Goal: Task Accomplishment & Management: Manage account settings

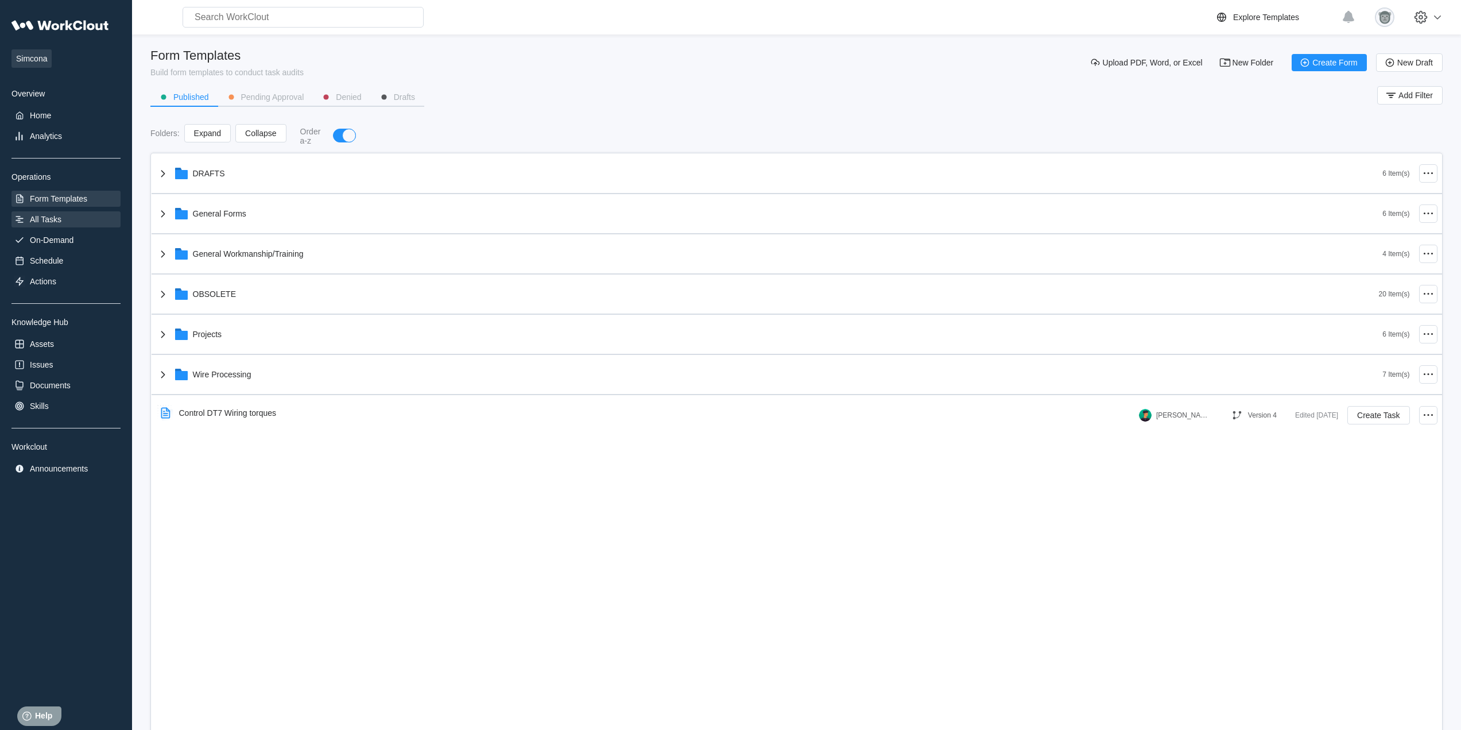
click at [53, 226] on div "All Tasks" at bounding box center [65, 219] width 109 height 16
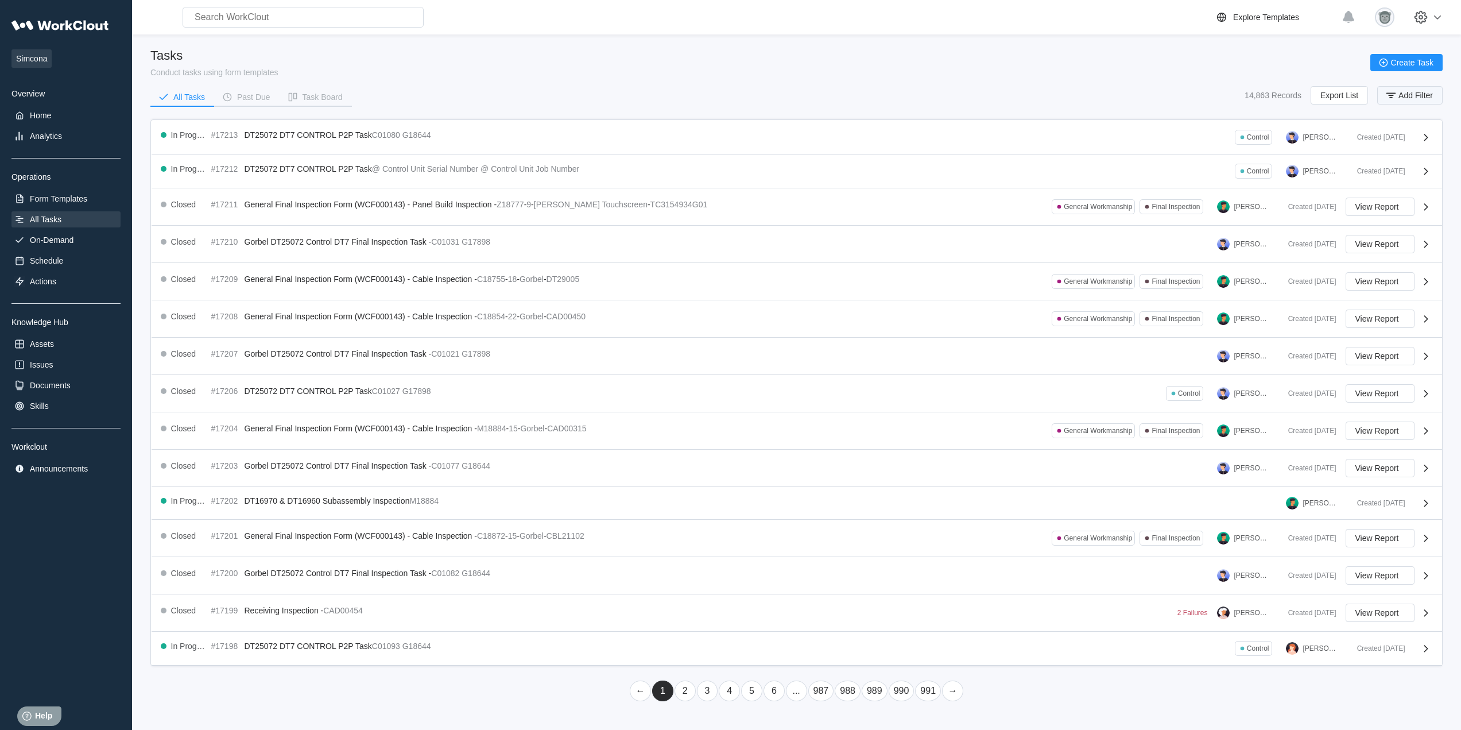
click at [1427, 98] on span "Add Filter" at bounding box center [1416, 95] width 34 height 8
click at [1229, 138] on input "text" at bounding box center [1312, 141] width 246 height 23
type input "electrical safety"
click at [1383, 165] on button "Apply Filter" at bounding box center [1406, 170] width 59 height 17
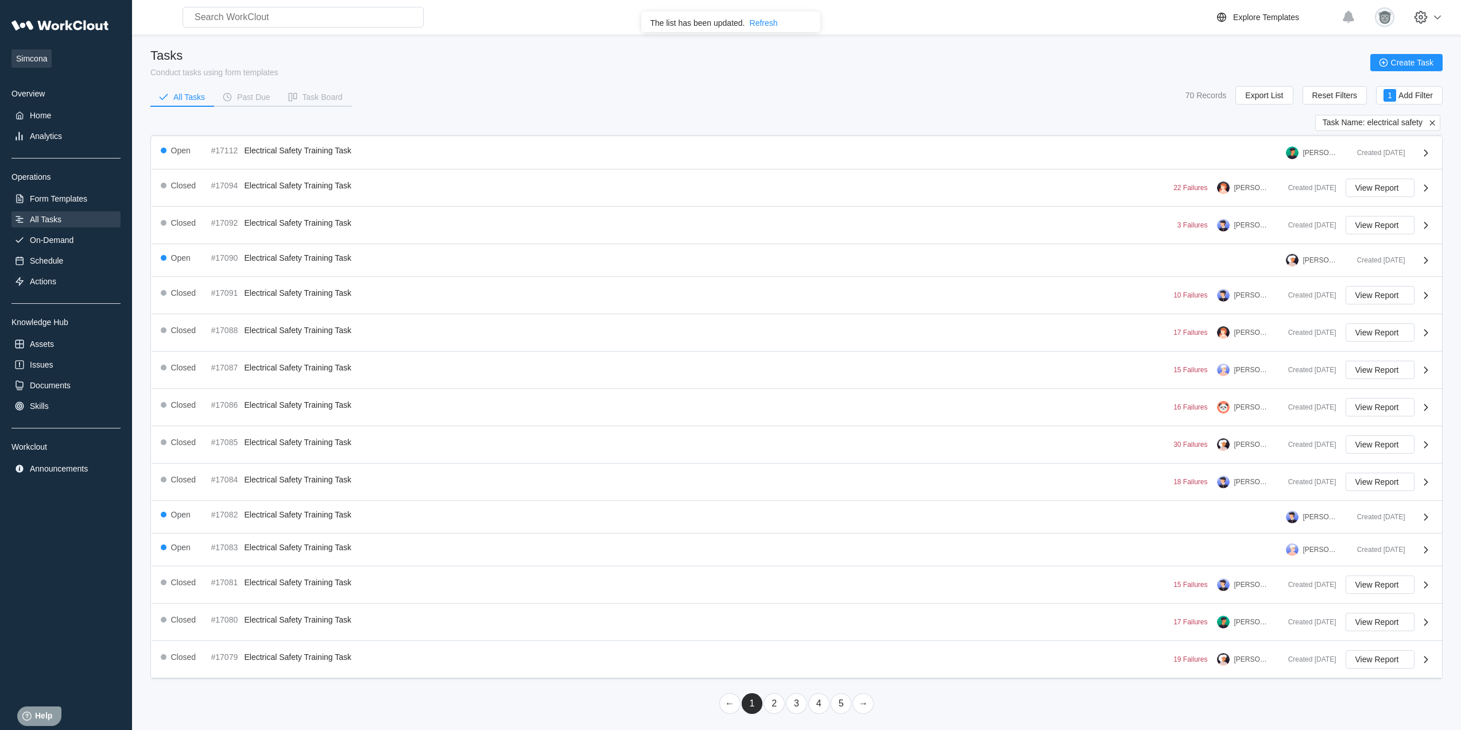
click at [779, 707] on link "2" at bounding box center [774, 703] width 21 height 21
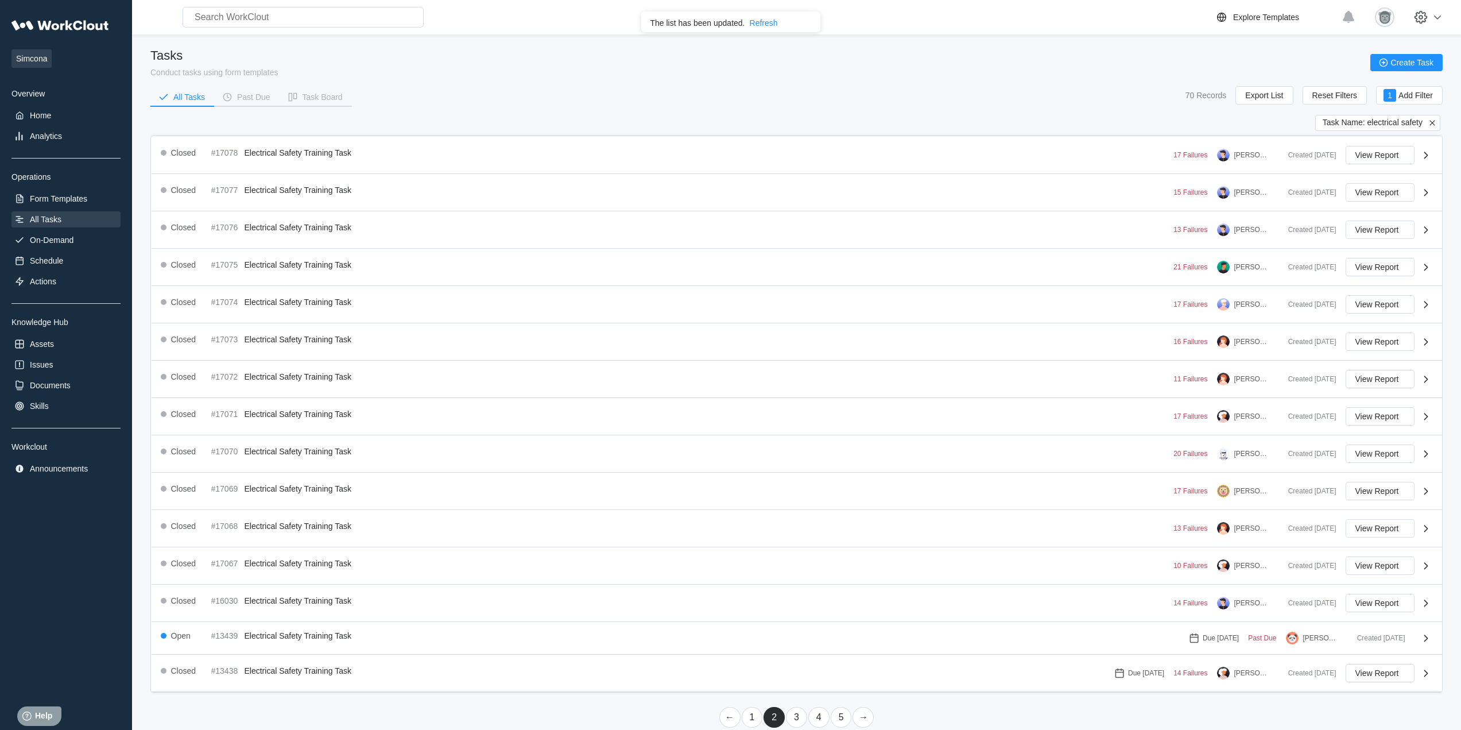
click at [759, 715] on link "1" at bounding box center [752, 717] width 21 height 21
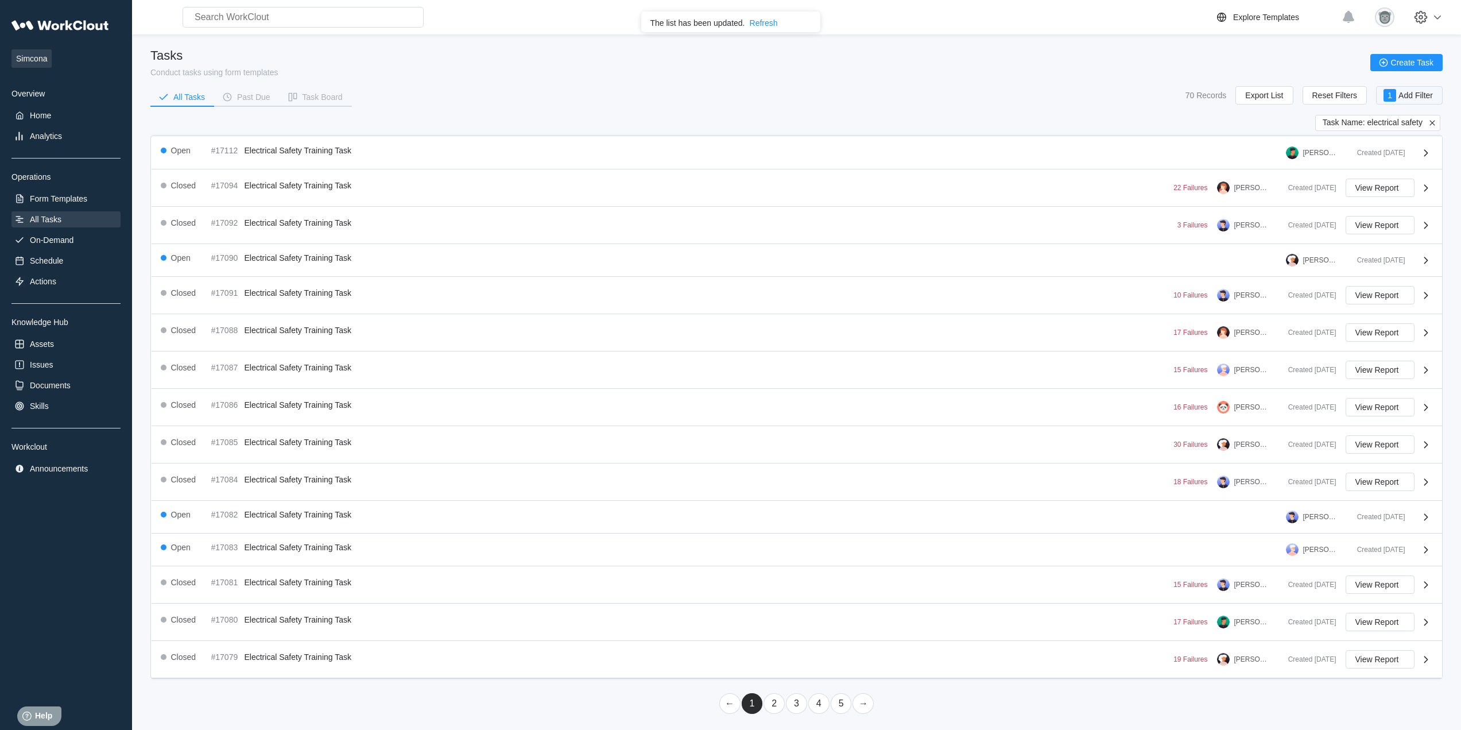
click at [1414, 102] on button "1 Add Filter" at bounding box center [1409, 95] width 67 height 18
click at [1099, 81] on div "Tasks Conduct tasks using form templates Create Task All Tasks Past Due Task Bo…" at bounding box center [796, 81] width 1292 height 67
click at [1271, 99] on span "Export List" at bounding box center [1264, 95] width 38 height 8
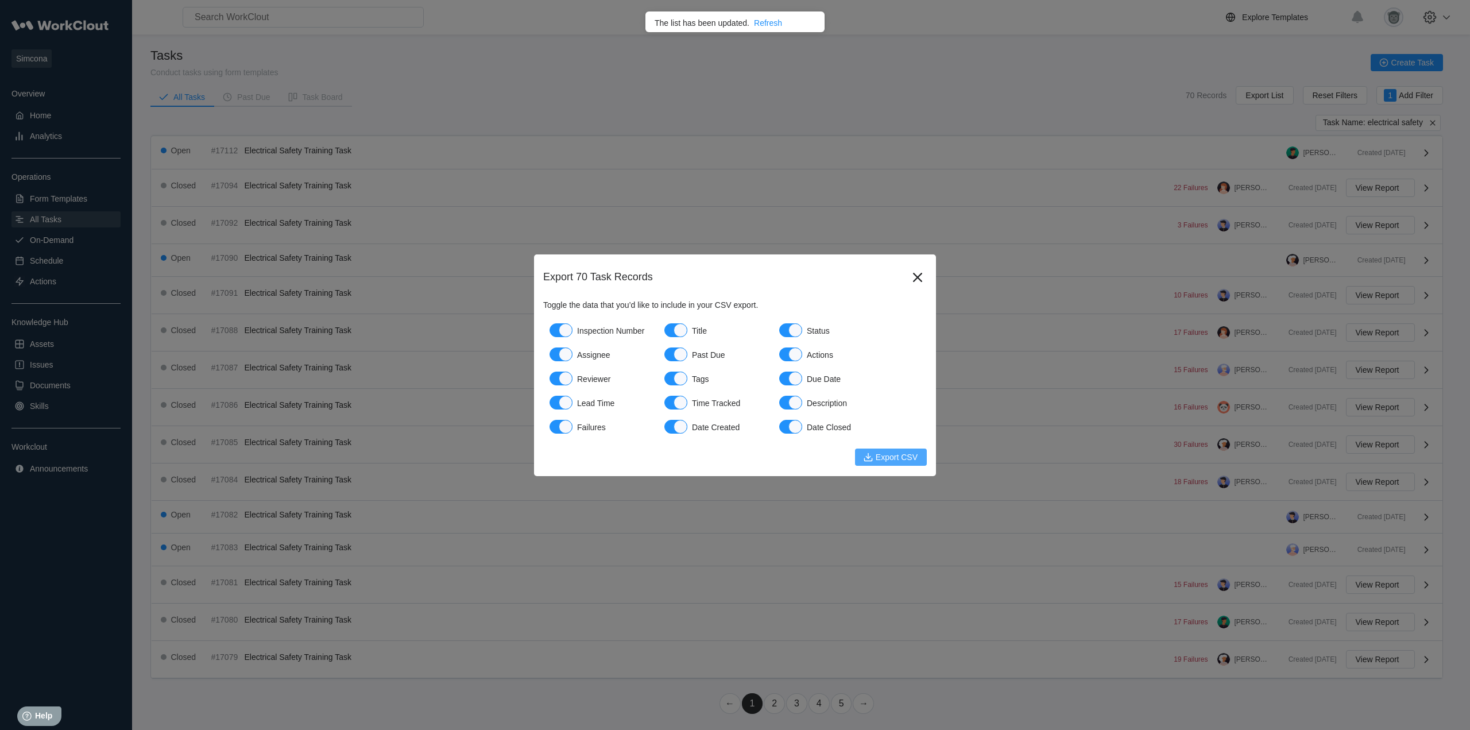
click at [879, 455] on span "Export CSV" at bounding box center [897, 457] width 42 height 8
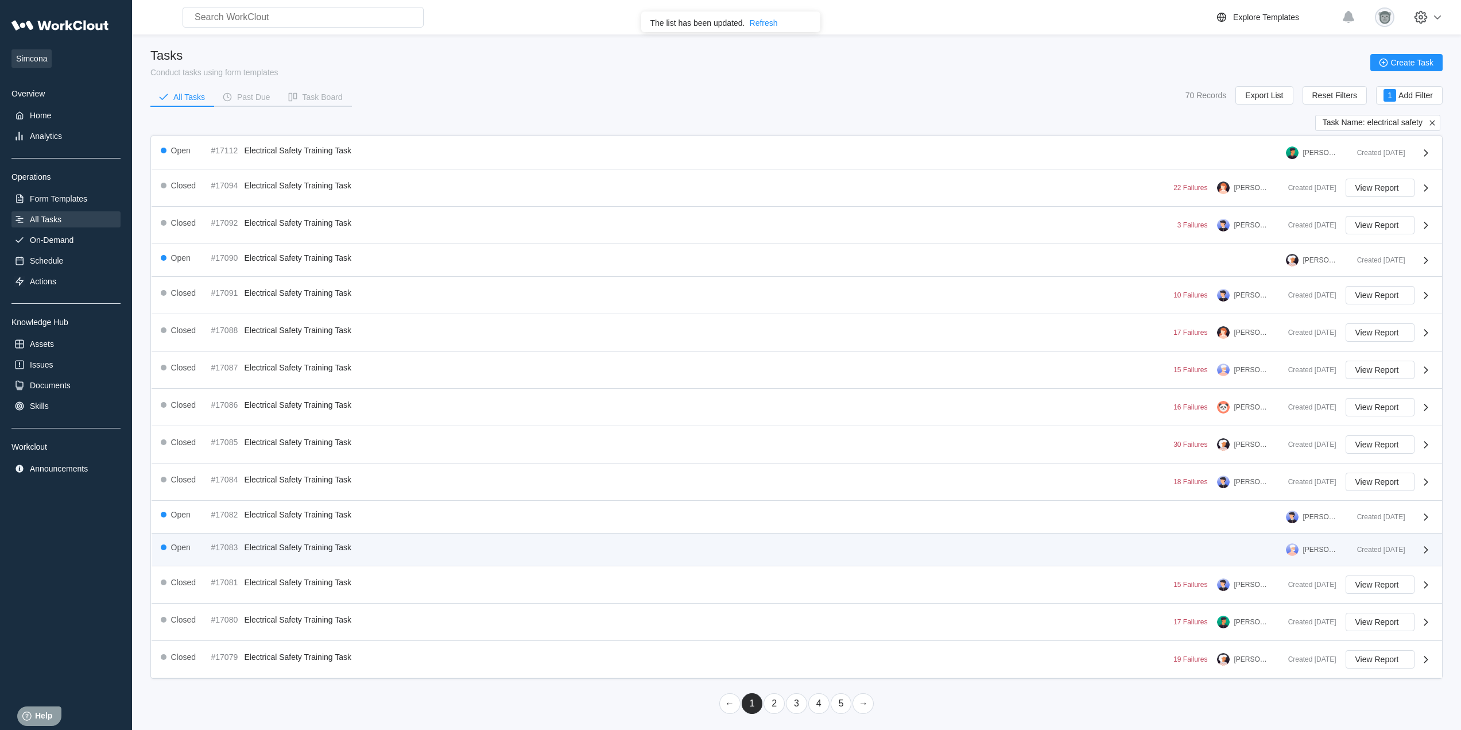
click at [1037, 556] on div "Open #17083 Electrical Safety Training Task [PERSON_NAME]" at bounding box center [754, 550] width 1187 height 14
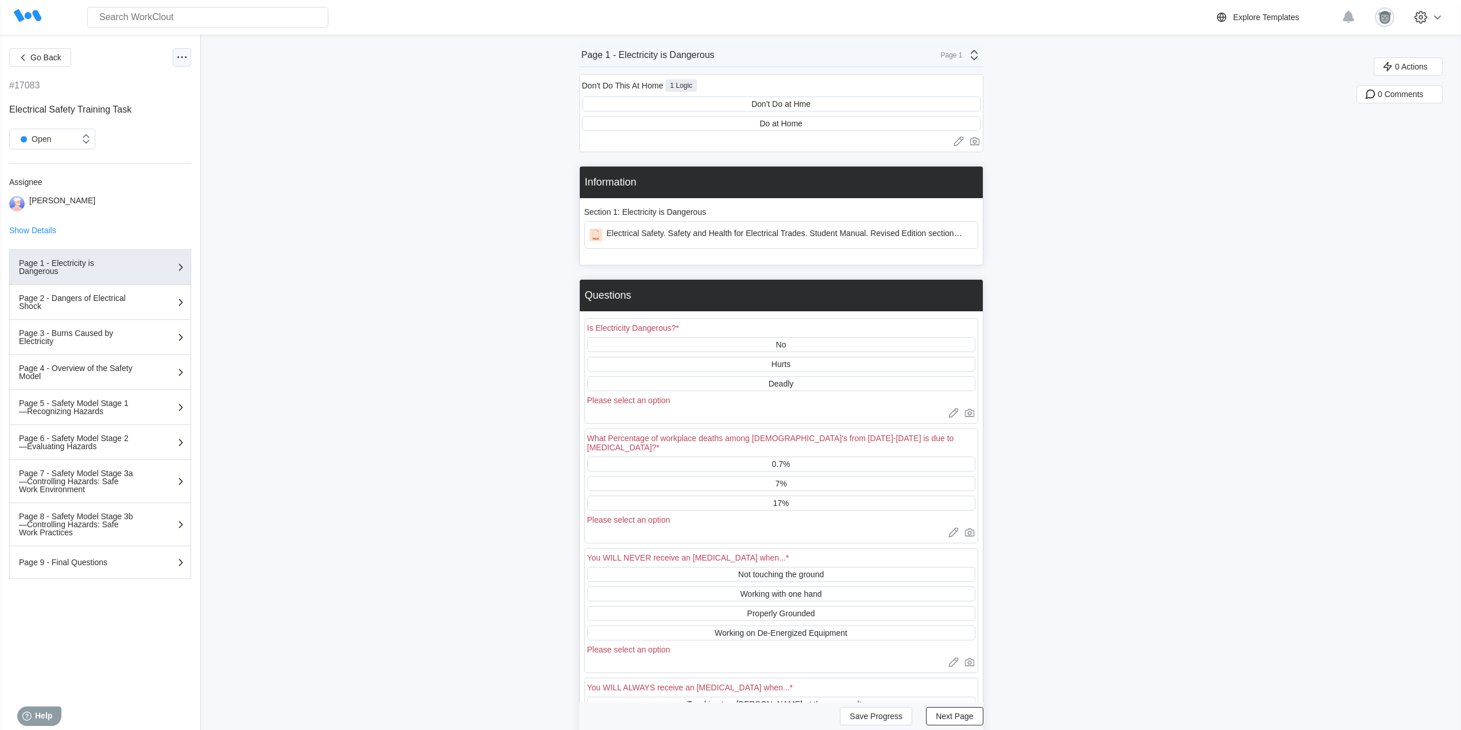
click at [179, 59] on icon at bounding box center [182, 58] width 14 height 14
click at [122, 251] on div "Delete Task" at bounding box center [121, 250] width 42 height 9
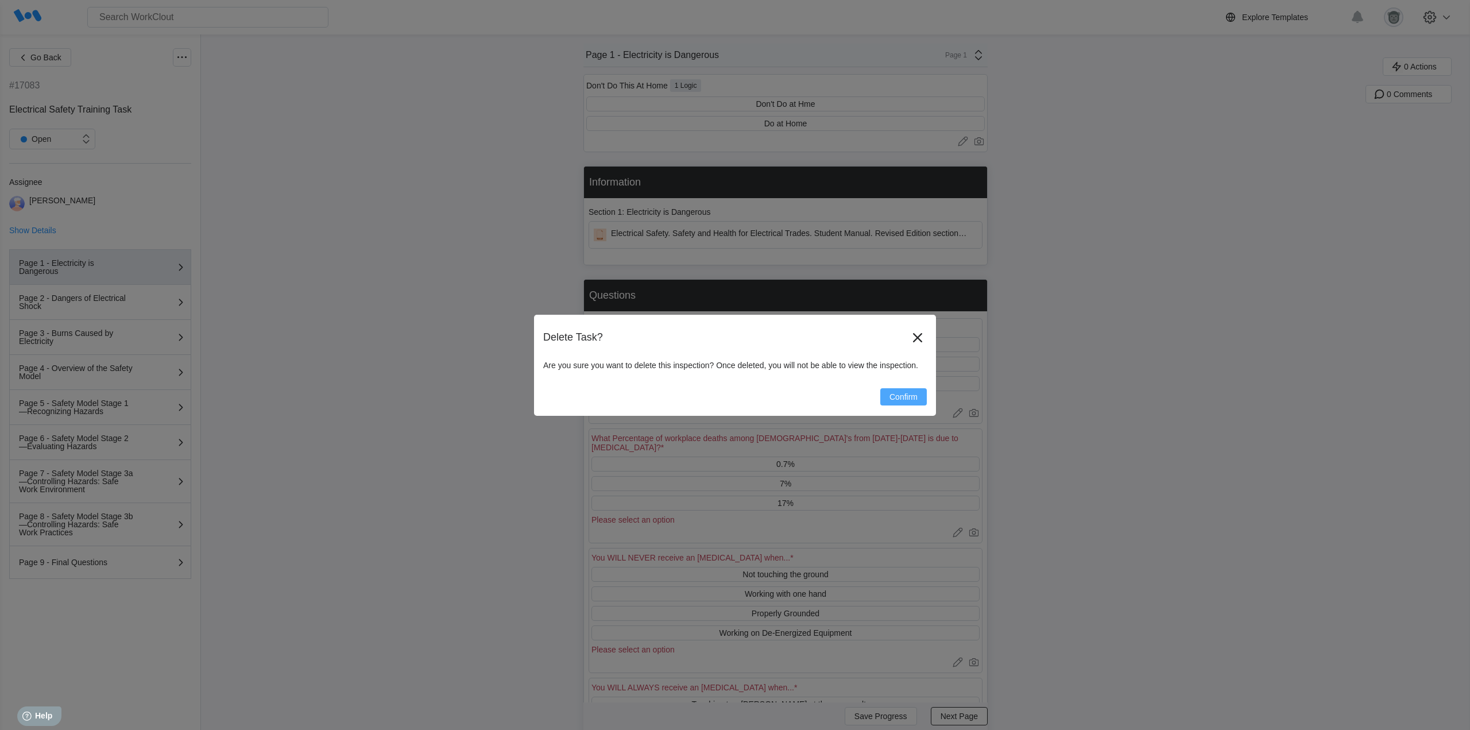
click at [915, 399] on span "Confirm" at bounding box center [903, 397] width 28 height 8
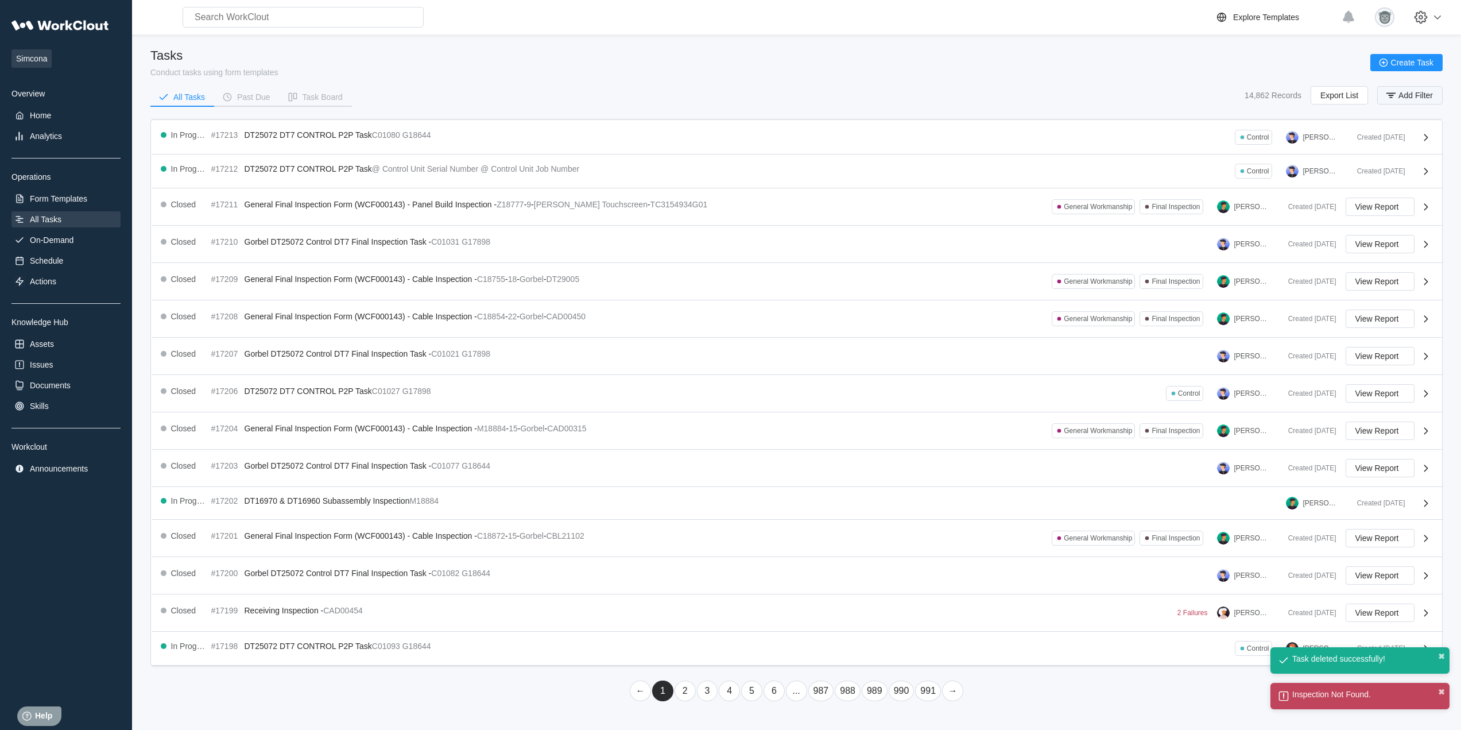
click at [1418, 94] on span "Add Filter" at bounding box center [1416, 95] width 34 height 8
click at [1231, 140] on input "text" at bounding box center [1312, 141] width 246 height 23
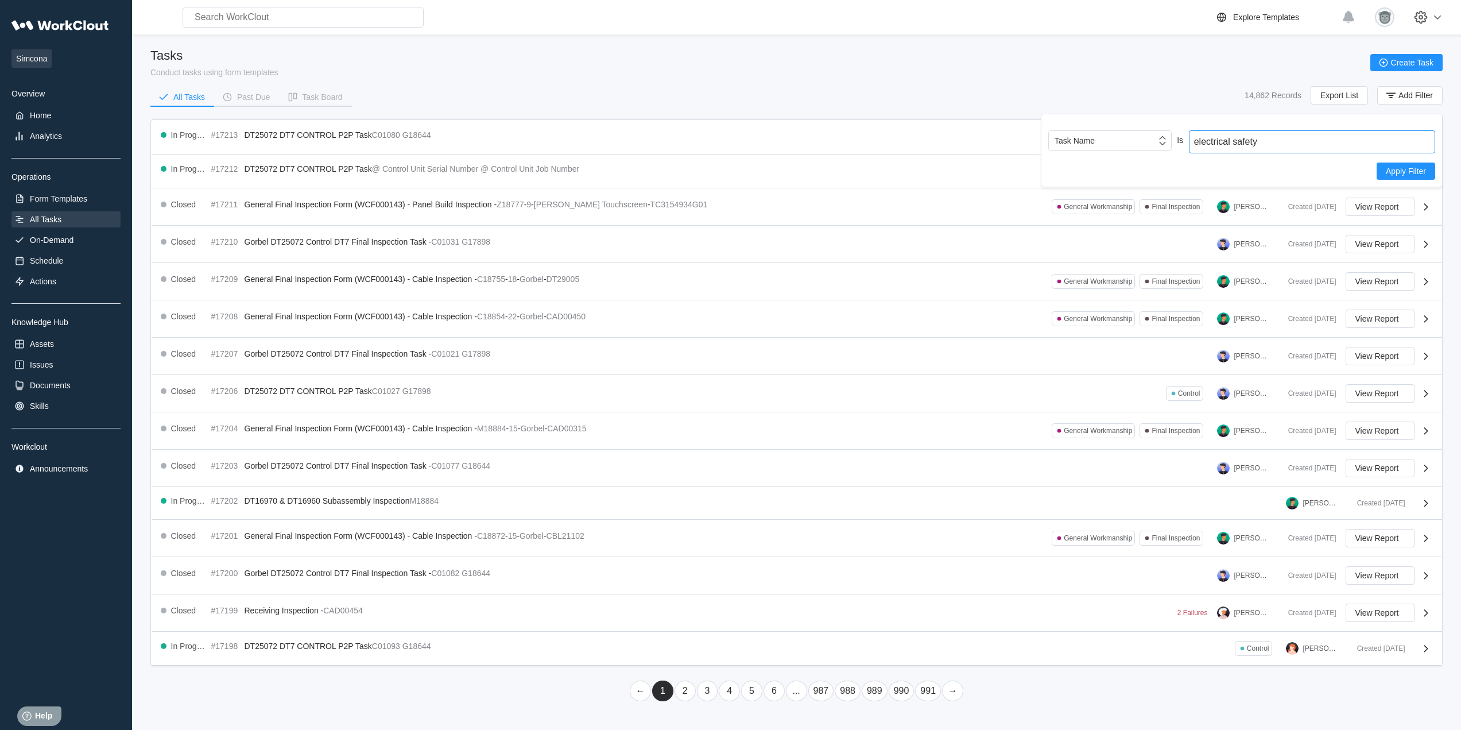
drag, startPoint x: 1271, startPoint y: 141, endPoint x: 1183, endPoint y: 139, distance: 88.4
click at [1183, 139] on div "Task Name Is electrical safety" at bounding box center [1241, 141] width 387 height 23
type input "electrical safety"
click at [1422, 170] on span "Apply Filter" at bounding box center [1406, 171] width 40 height 8
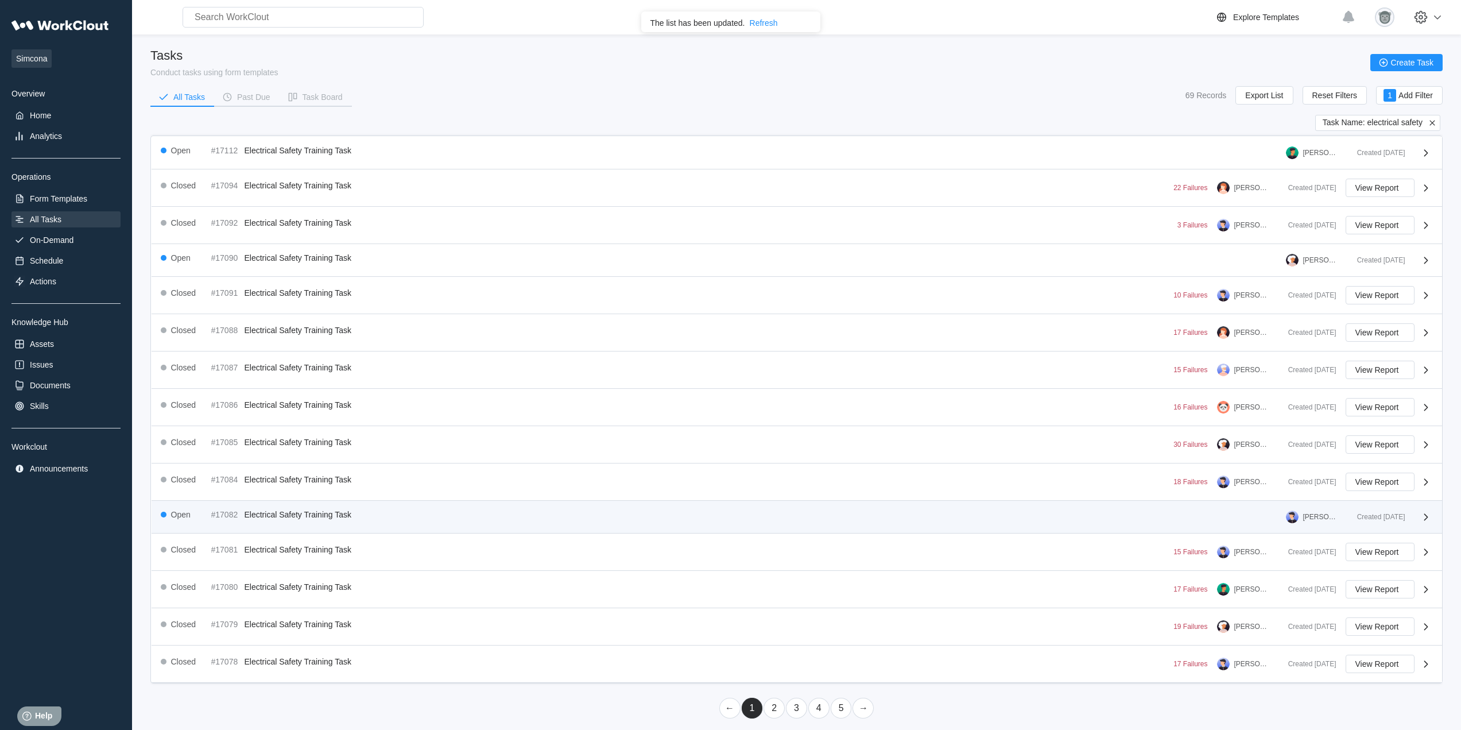
click at [754, 513] on div "Open #17082 Electrical Safety Training Task [PERSON_NAME]" at bounding box center [754, 517] width 1187 height 14
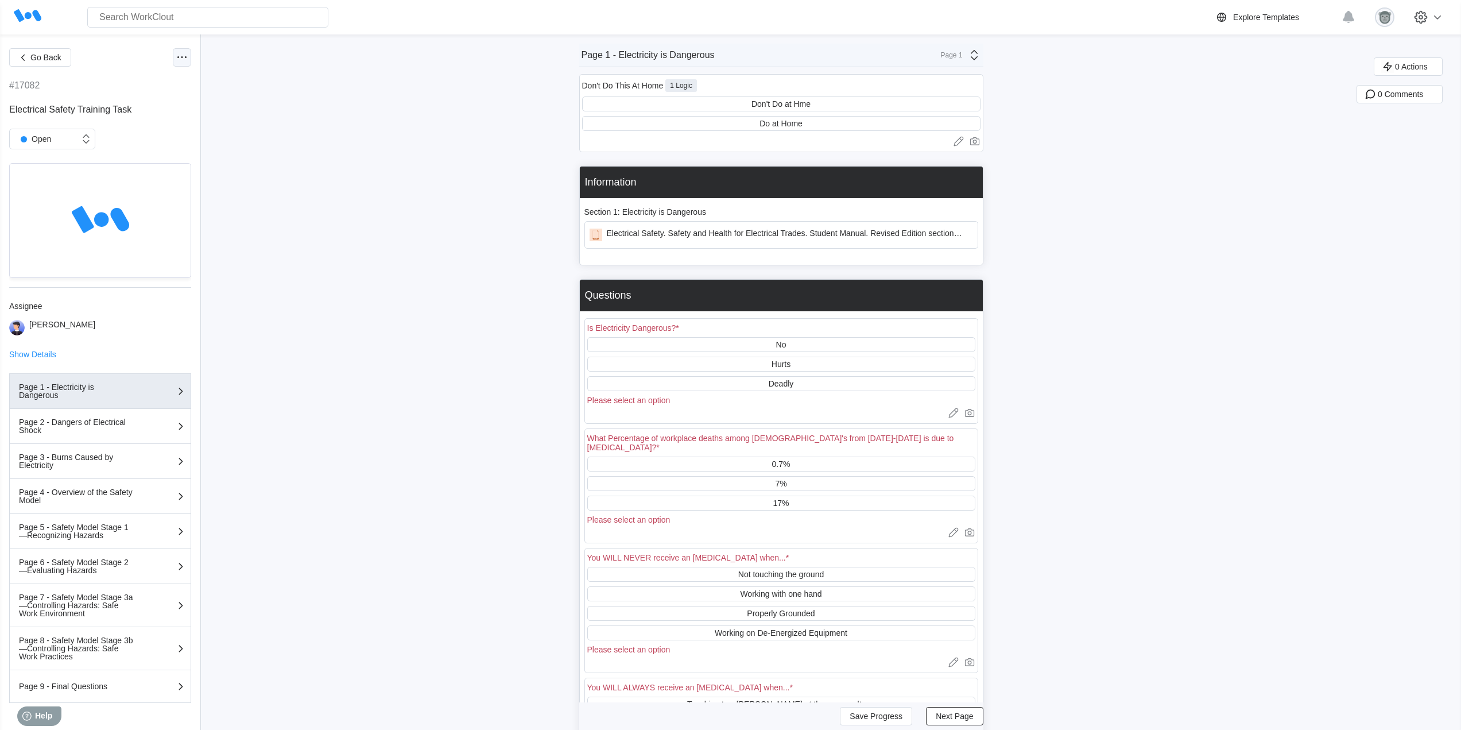
click at [173, 63] on div at bounding box center [182, 57] width 18 height 18
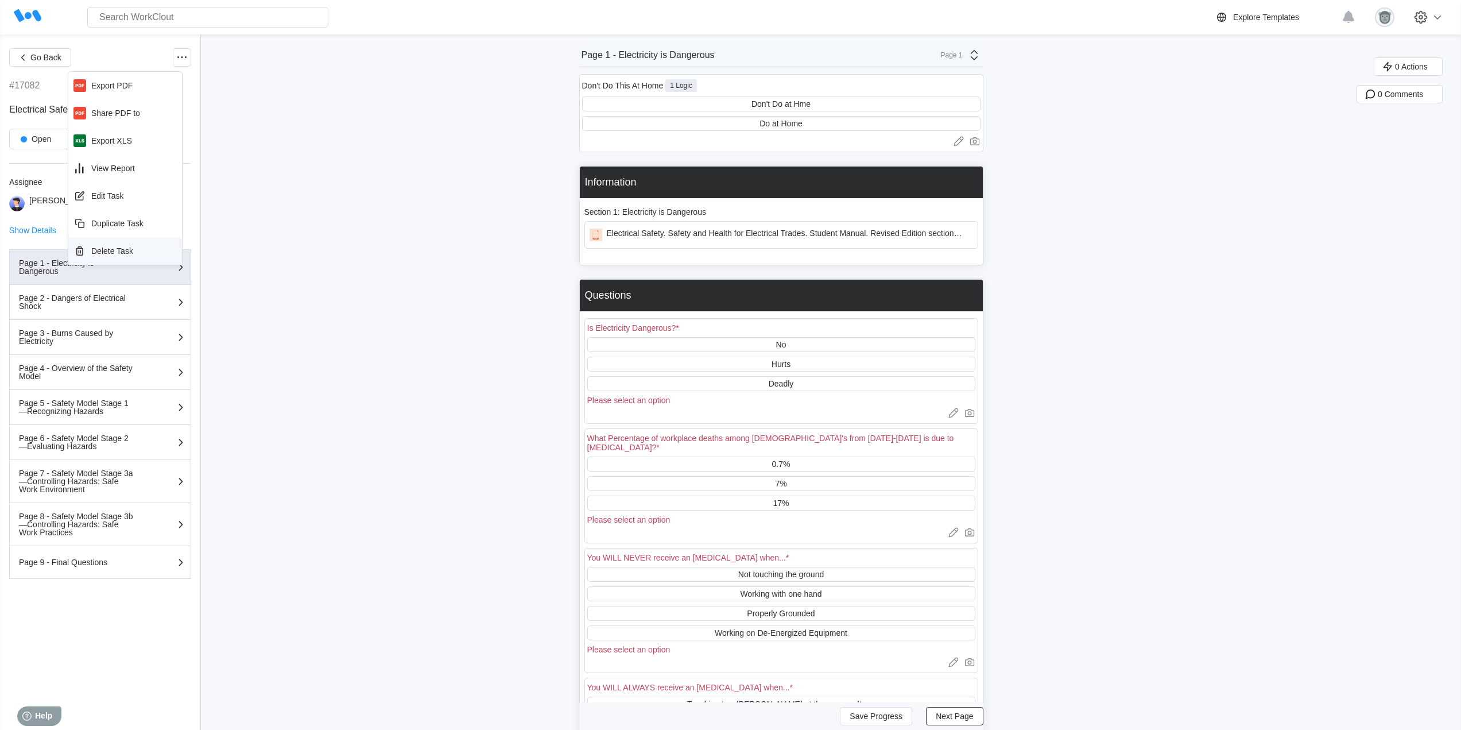
click at [109, 250] on div "Delete Task" at bounding box center [112, 250] width 42 height 9
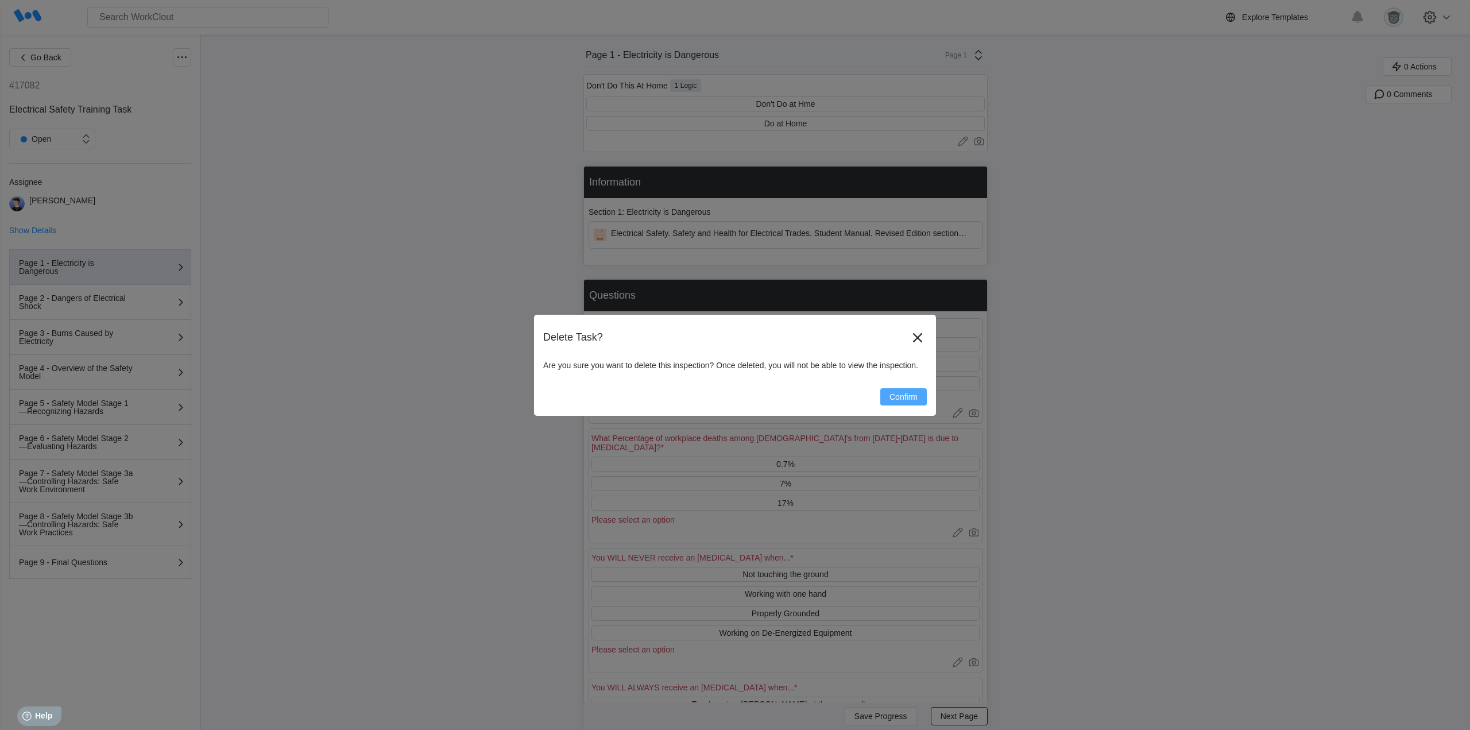
click at [920, 400] on button "Confirm" at bounding box center [903, 396] width 47 height 17
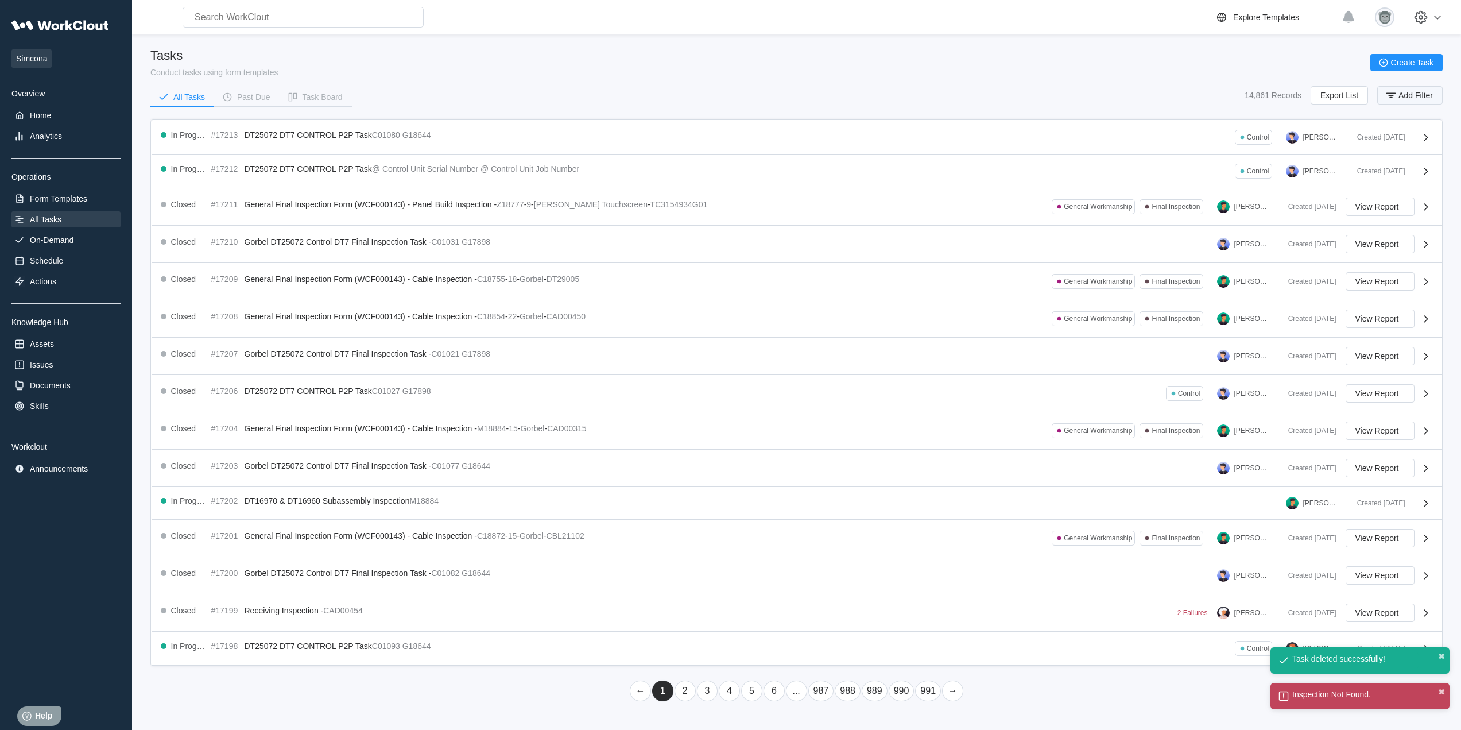
click at [1426, 96] on span "Add Filter" at bounding box center [1416, 95] width 34 height 8
click at [1266, 142] on input "text" at bounding box center [1312, 141] width 246 height 23
paste input "electrical safety"
type input "electrical safety"
click at [1420, 178] on button "Apply Filter" at bounding box center [1406, 170] width 59 height 17
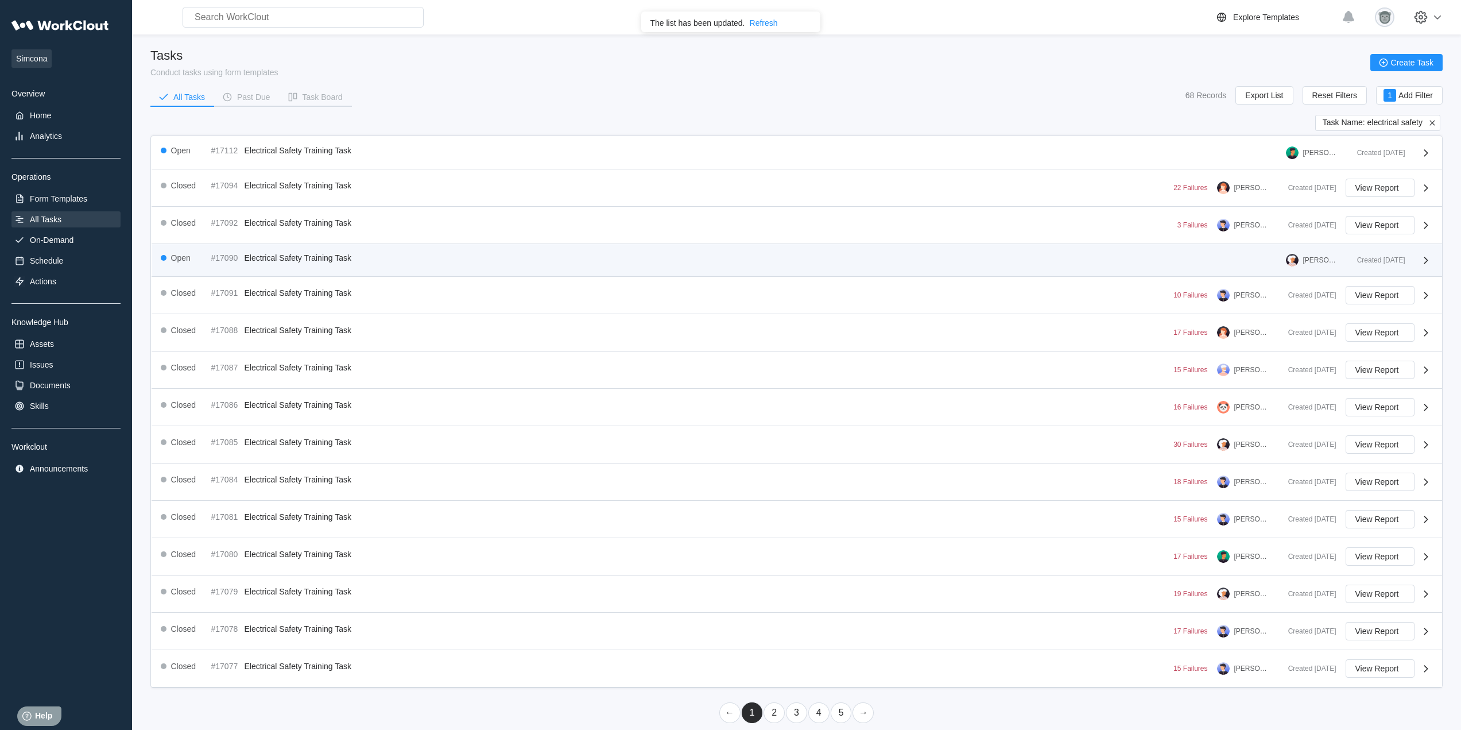
click at [466, 260] on div "Open #17090 Electrical Safety Training Task [PERSON_NAME]" at bounding box center [754, 260] width 1187 height 14
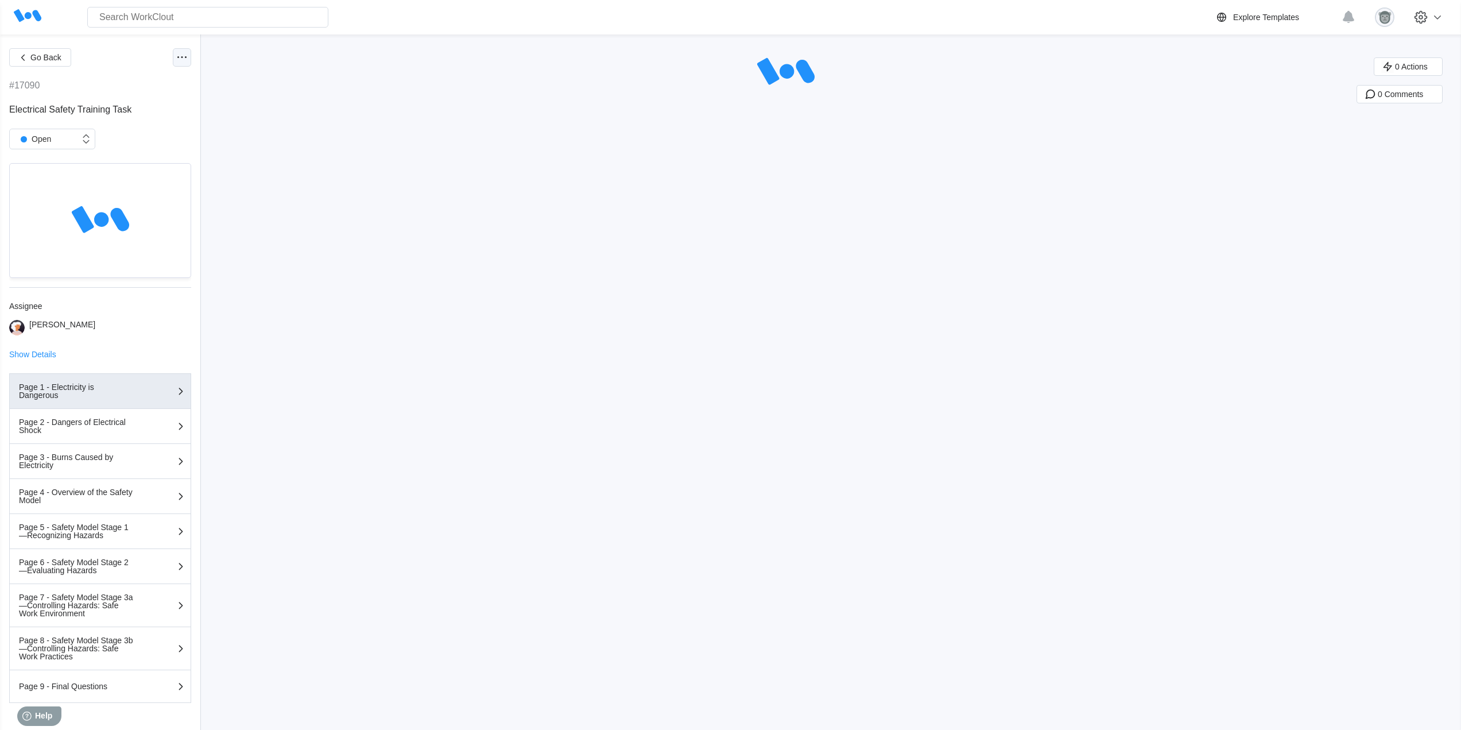
click at [175, 62] on icon at bounding box center [182, 58] width 14 height 14
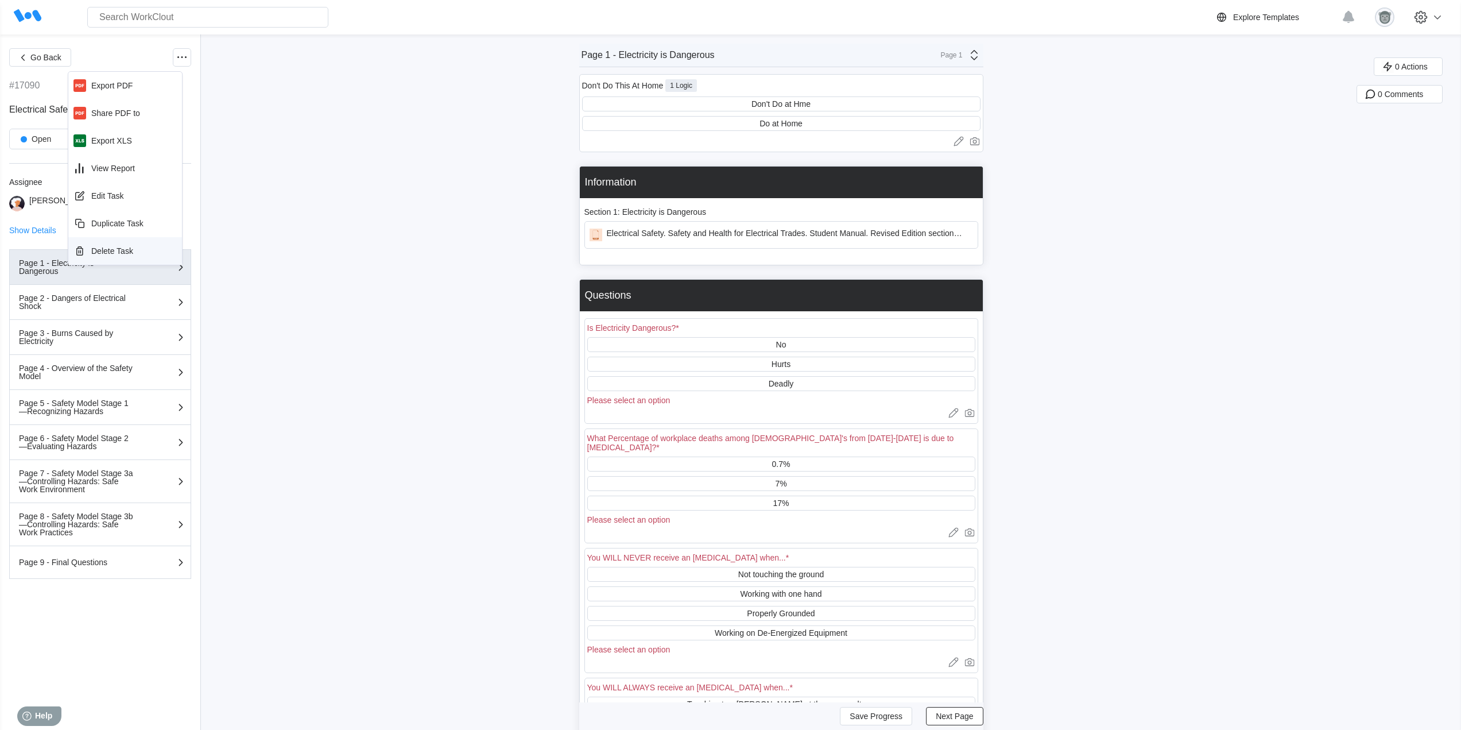
click at [107, 253] on div "Delete Task" at bounding box center [112, 250] width 42 height 9
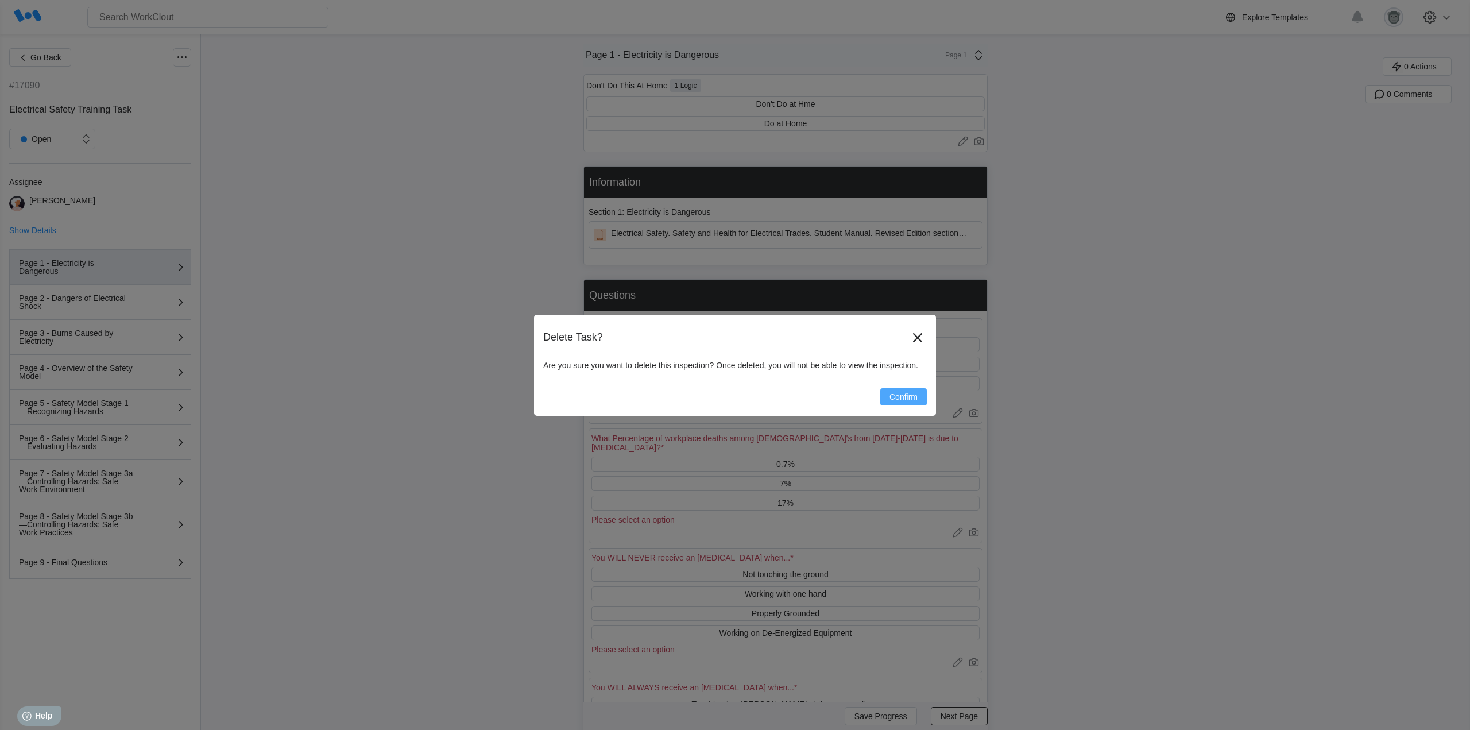
click at [911, 396] on span "Confirm" at bounding box center [903, 397] width 28 height 8
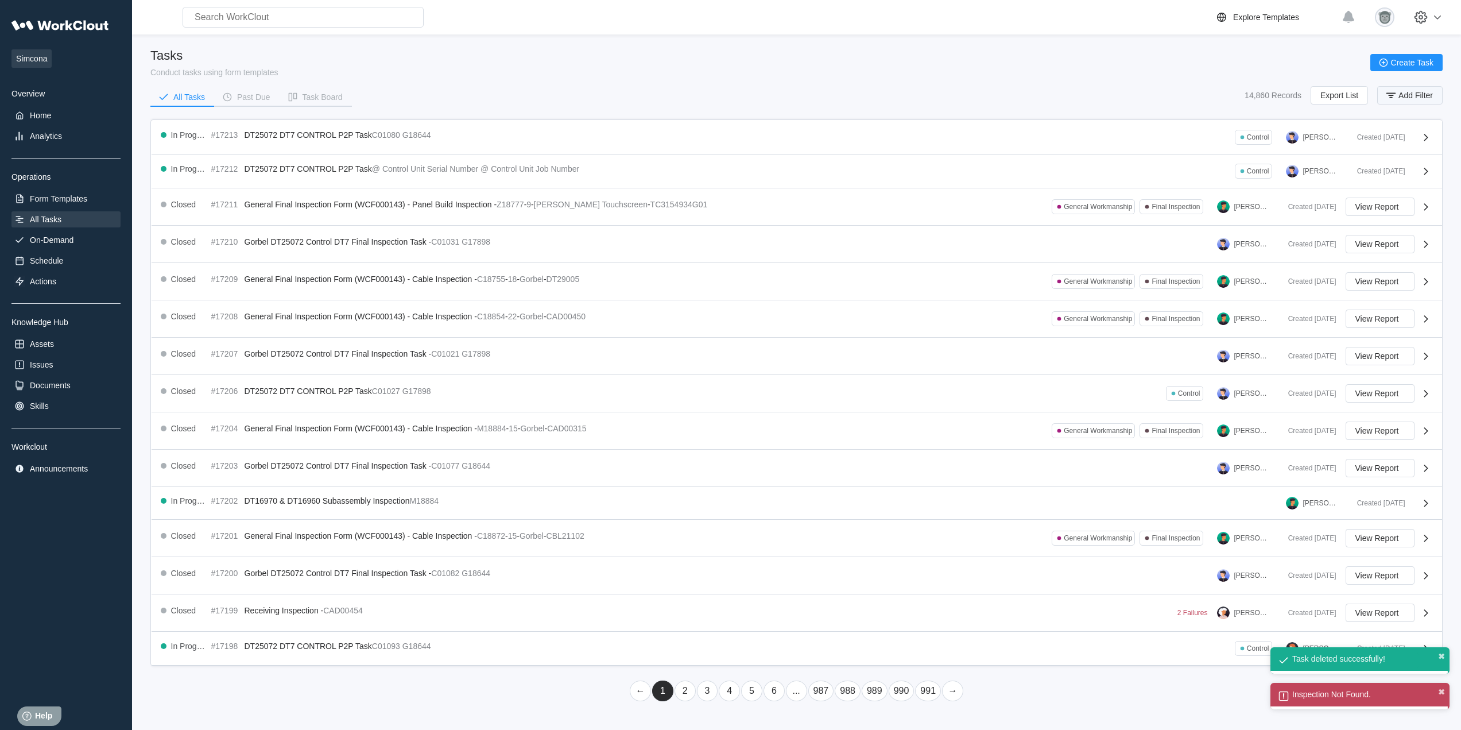
click at [1415, 95] on span "Add Filter" at bounding box center [1416, 95] width 34 height 8
click at [1199, 146] on input "text" at bounding box center [1312, 141] width 246 height 23
paste input "electrical safety"
type input "electrical safety"
click at [1399, 171] on span "Apply Filter" at bounding box center [1406, 171] width 40 height 8
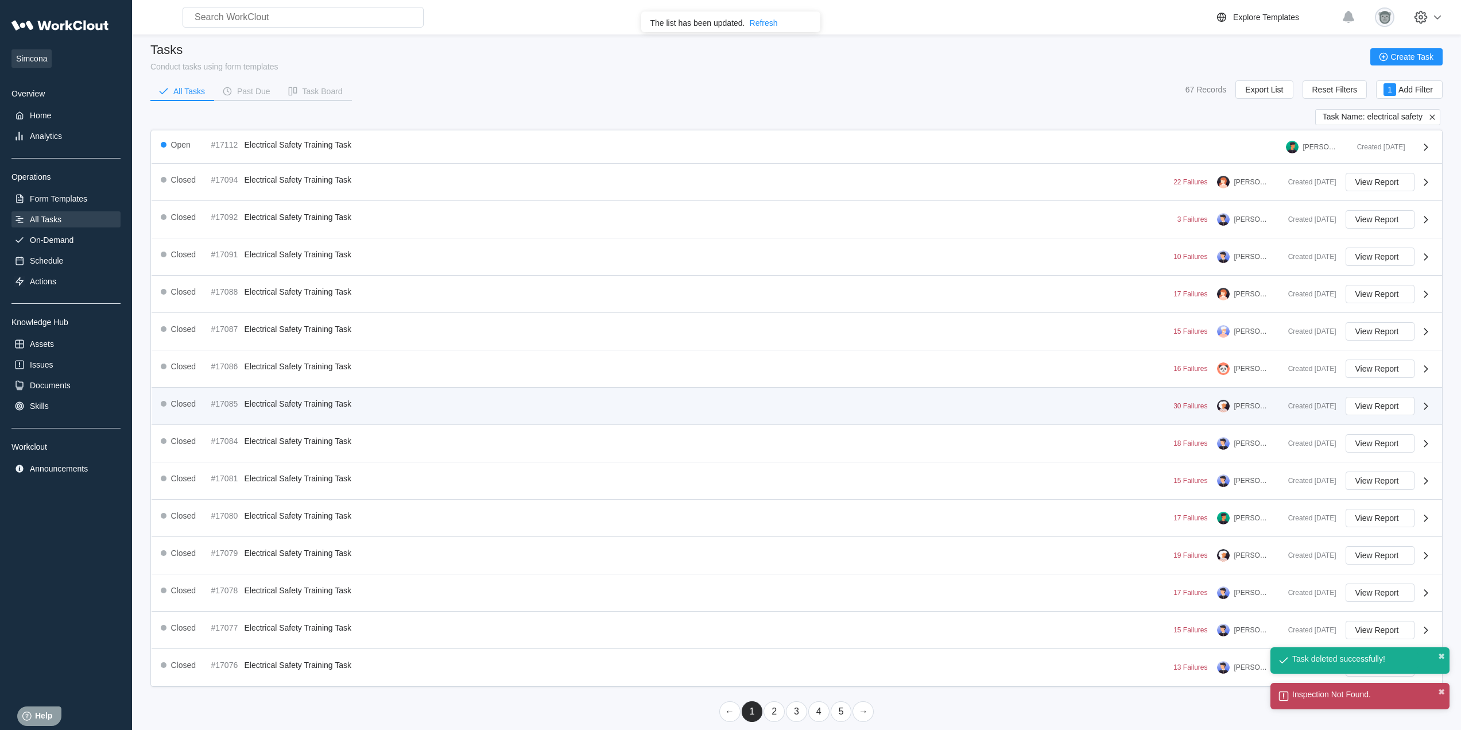
scroll to position [17, 0]
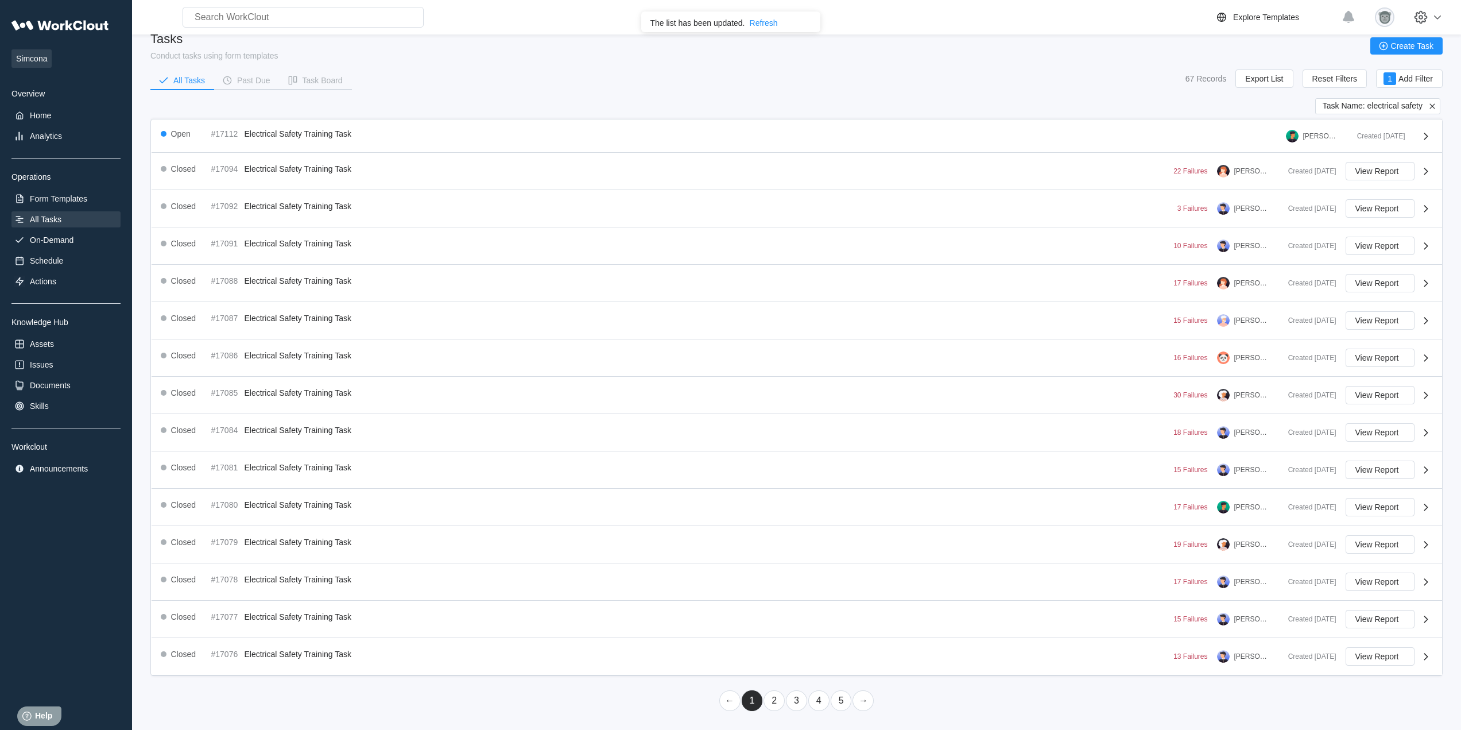
click at [774, 699] on link "2" at bounding box center [774, 700] width 21 height 21
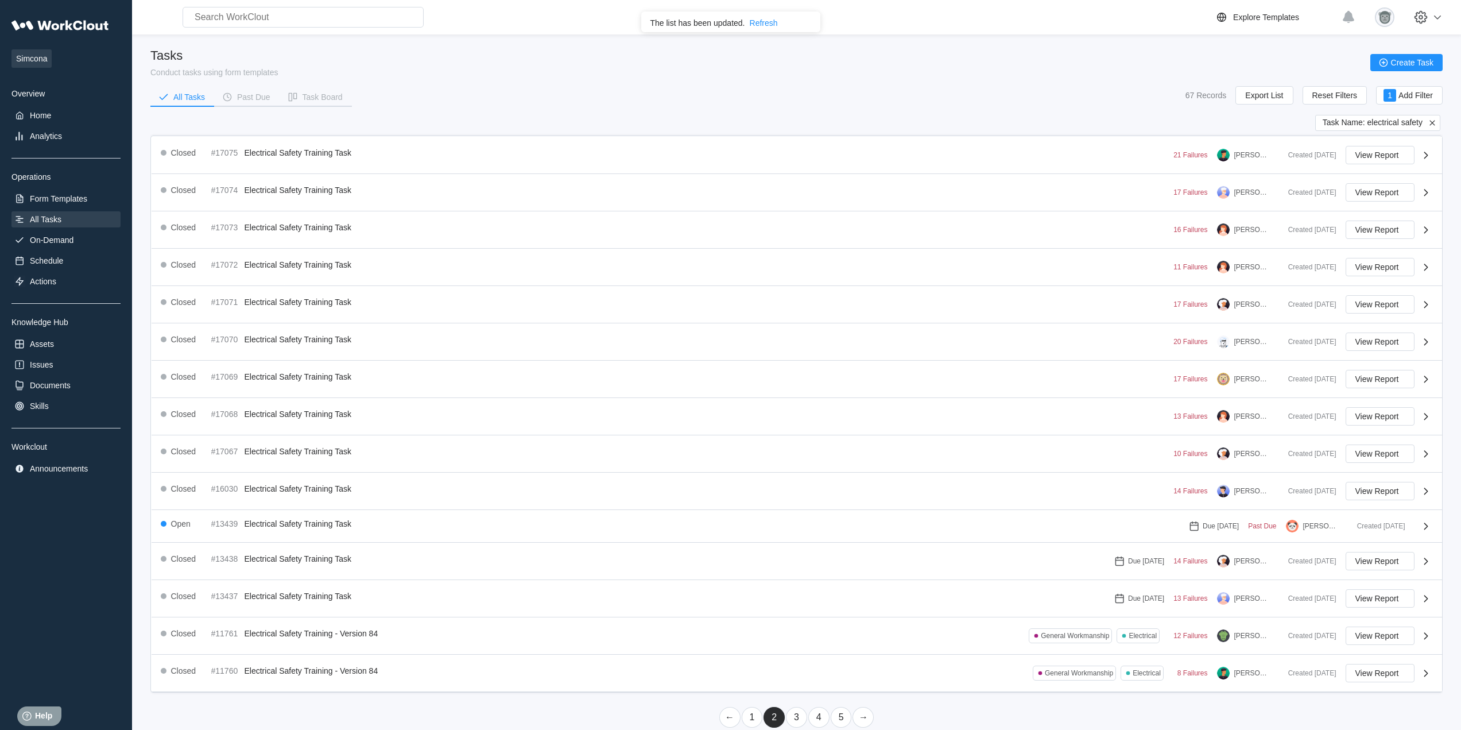
click at [755, 715] on link "1" at bounding box center [752, 717] width 21 height 21
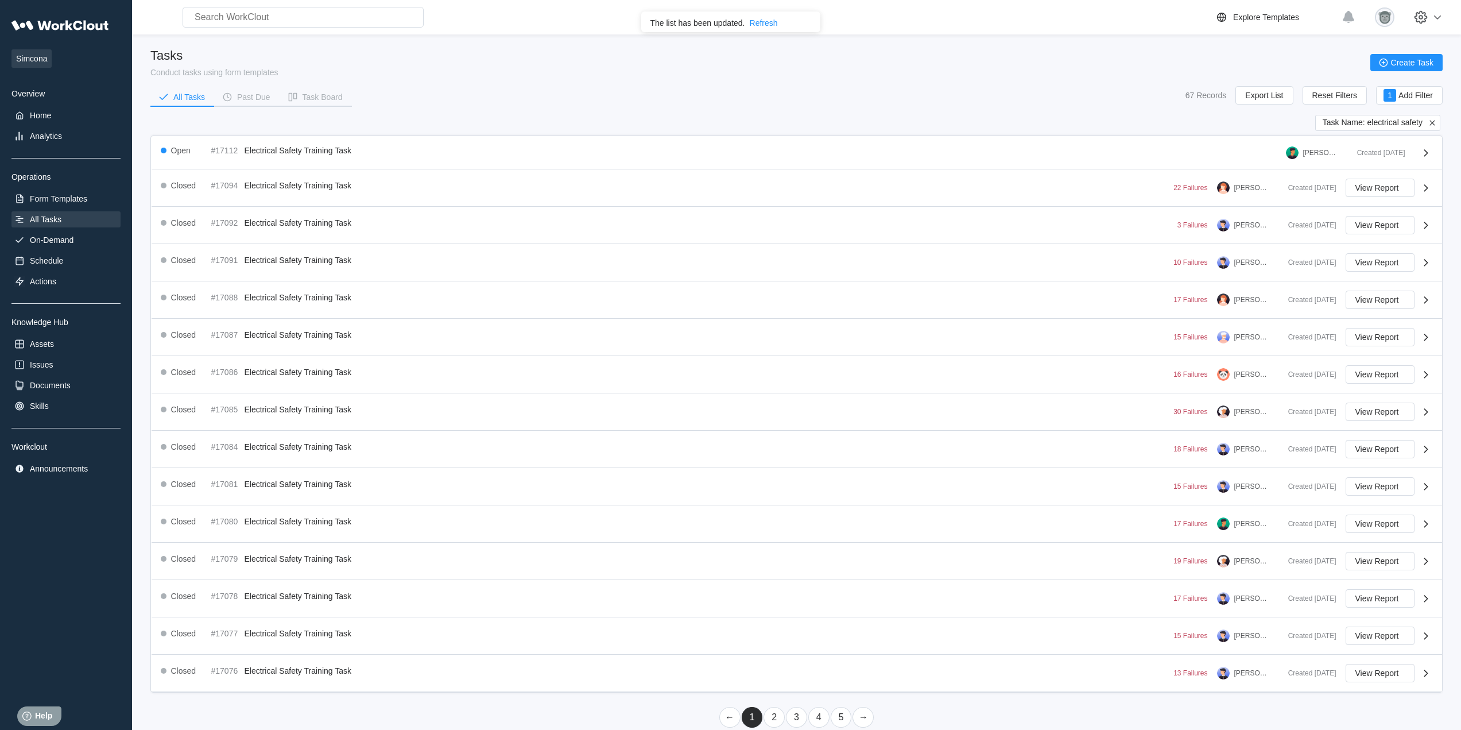
click at [775, 717] on link "2" at bounding box center [774, 717] width 21 height 21
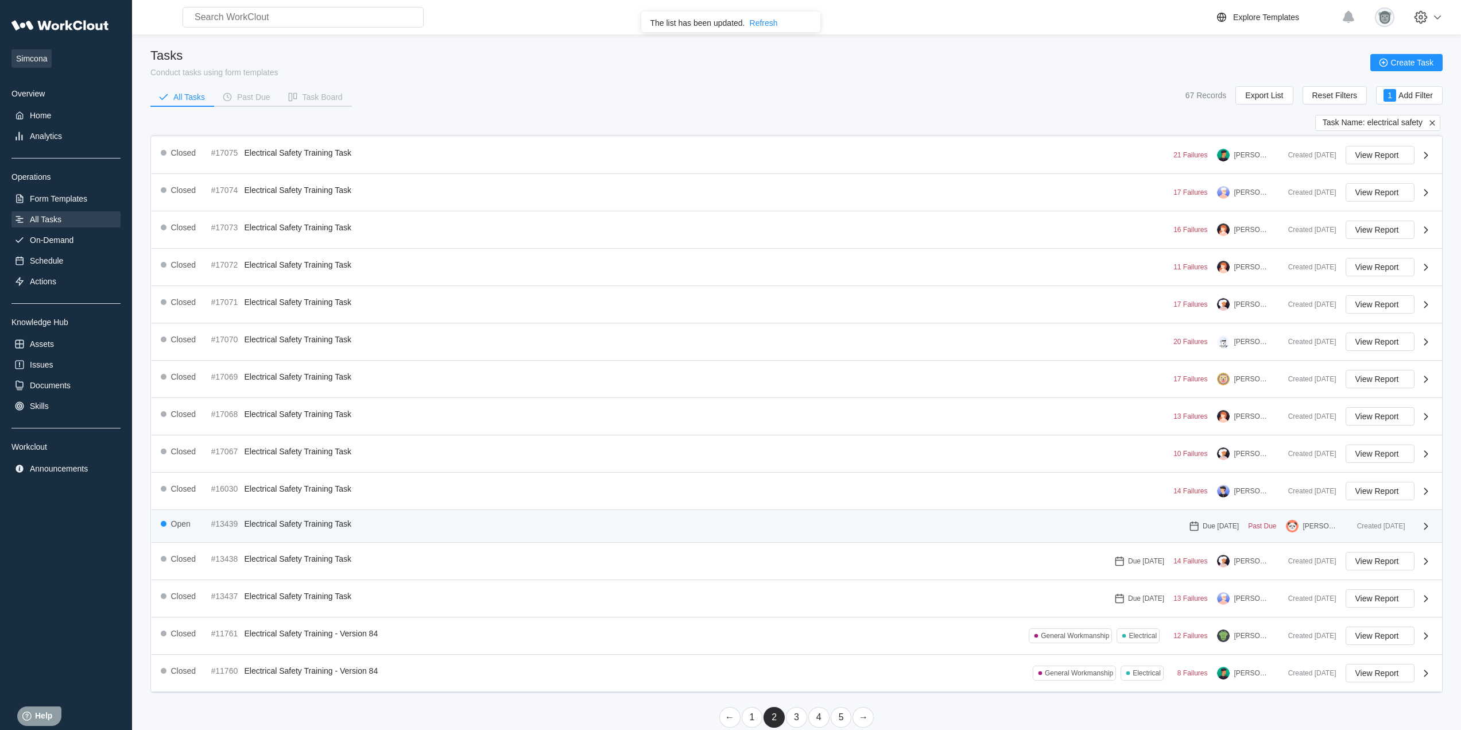
click at [696, 535] on div "Open #13439 Electrical Safety Training Task Due [DATE] Past Due [PERSON_NAME] C…" at bounding box center [797, 526] width 1291 height 33
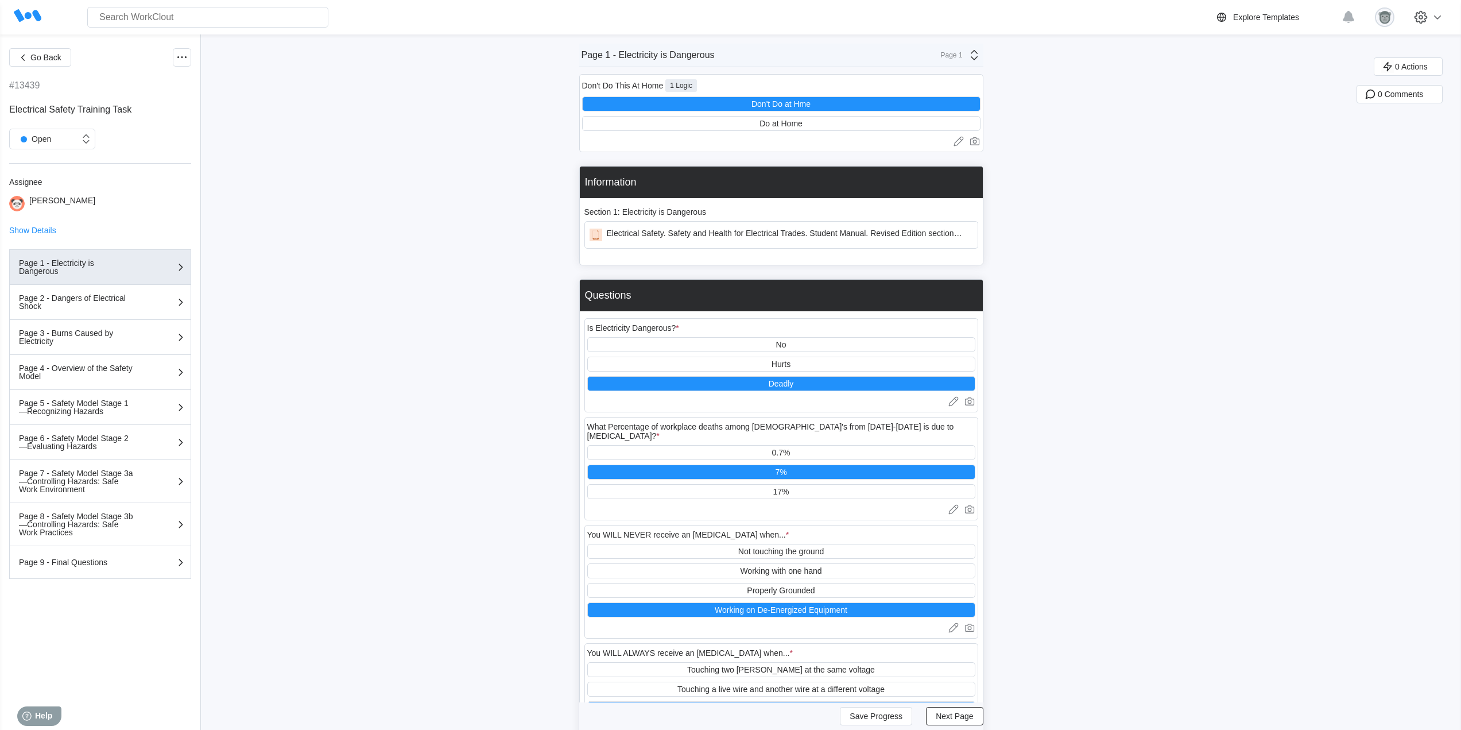
click at [168, 56] on div "Go Back" at bounding box center [100, 57] width 182 height 18
click at [174, 61] on div at bounding box center [182, 57] width 18 height 18
click at [125, 255] on div "Delete Task" at bounding box center [121, 250] width 42 height 9
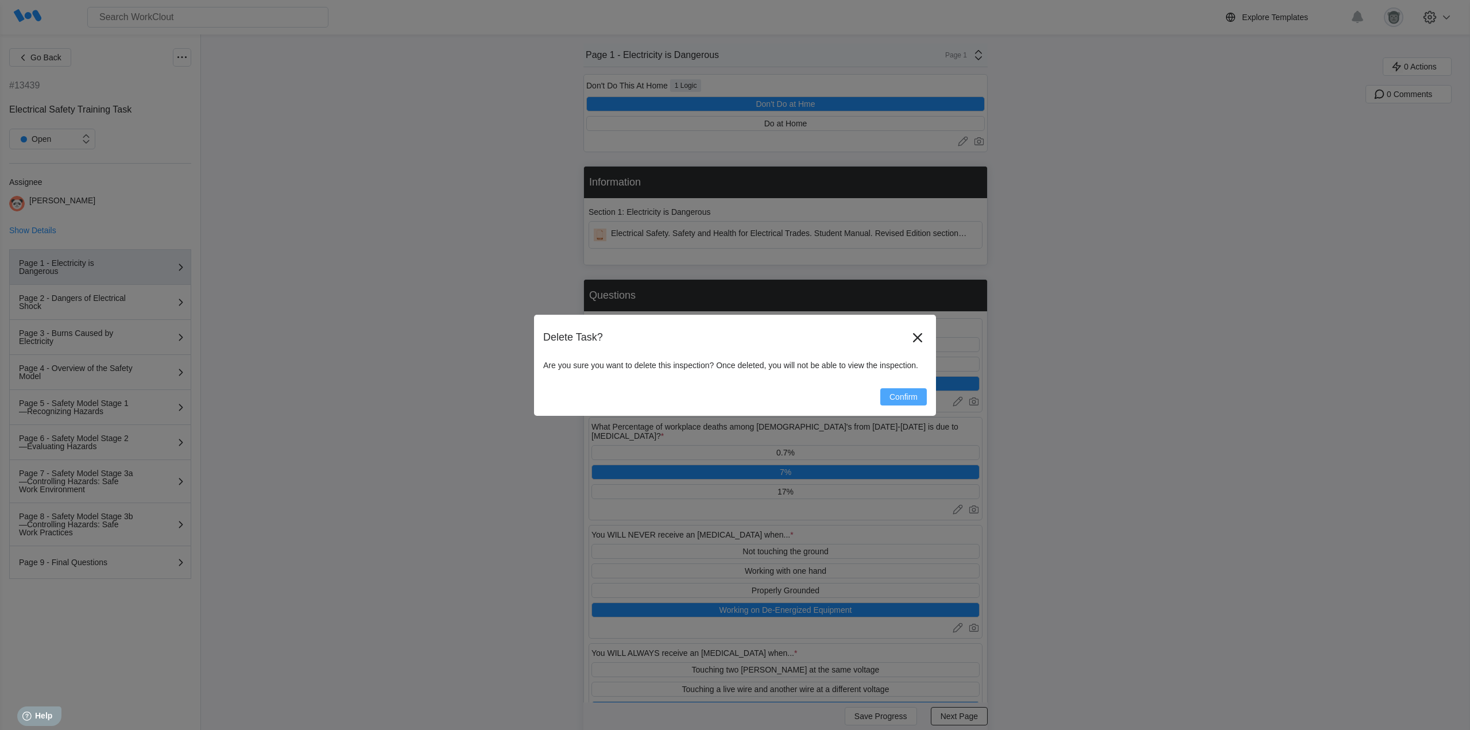
click at [903, 396] on span "Confirm" at bounding box center [903, 397] width 28 height 8
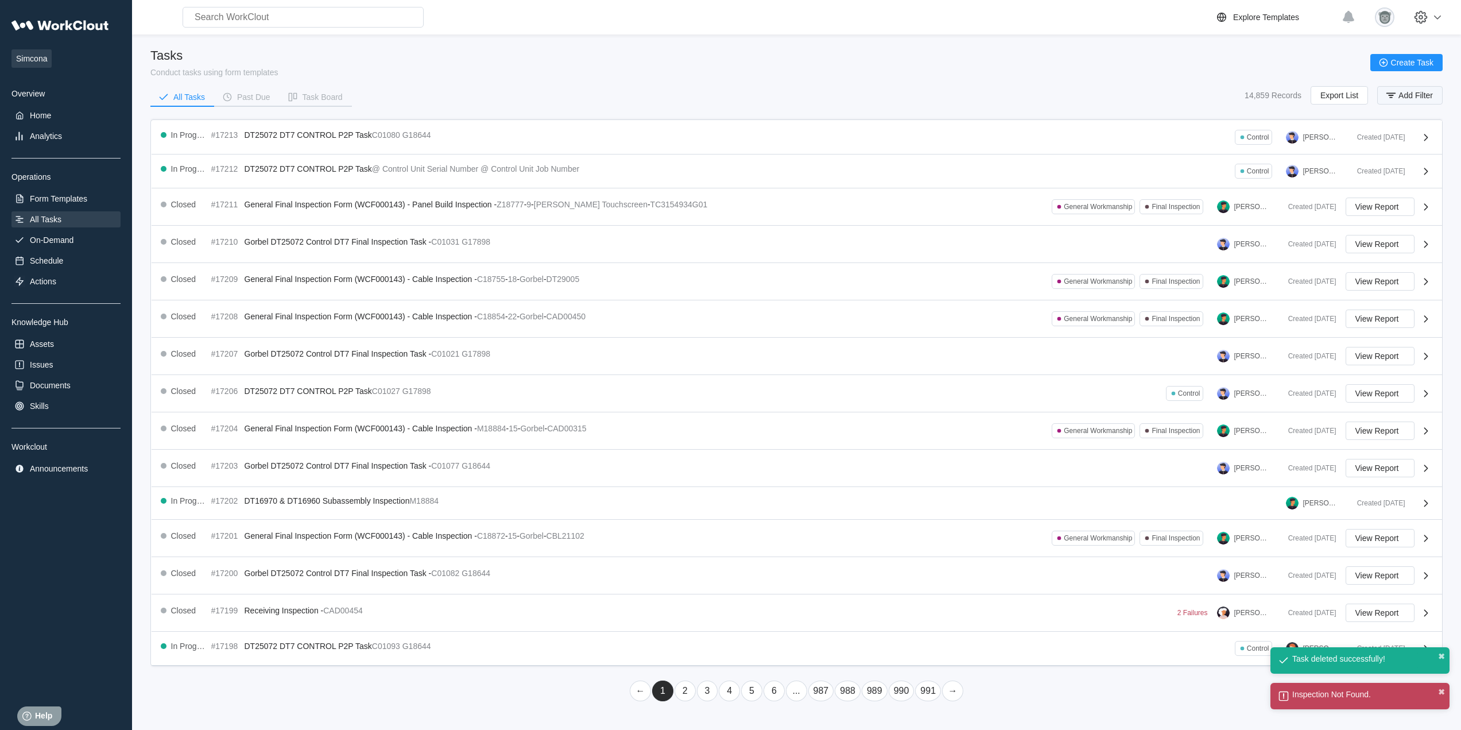
click at [1422, 94] on span "Add Filter" at bounding box center [1416, 95] width 34 height 8
click at [1276, 141] on input "text" at bounding box center [1312, 141] width 246 height 23
paste input "electrical safety"
type input "electrical safety"
click at [1415, 172] on span "Apply Filter" at bounding box center [1406, 171] width 40 height 8
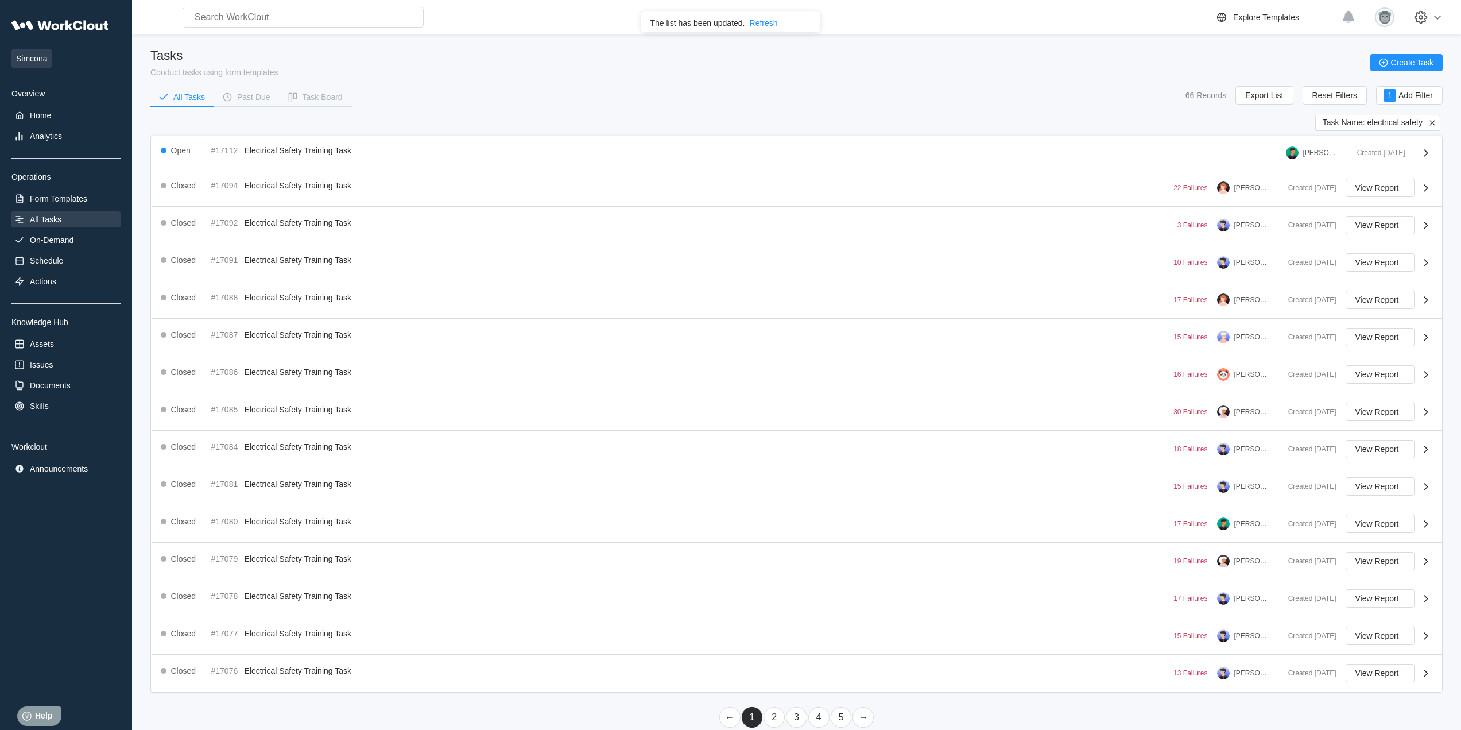
click at [779, 714] on link "2" at bounding box center [774, 717] width 21 height 21
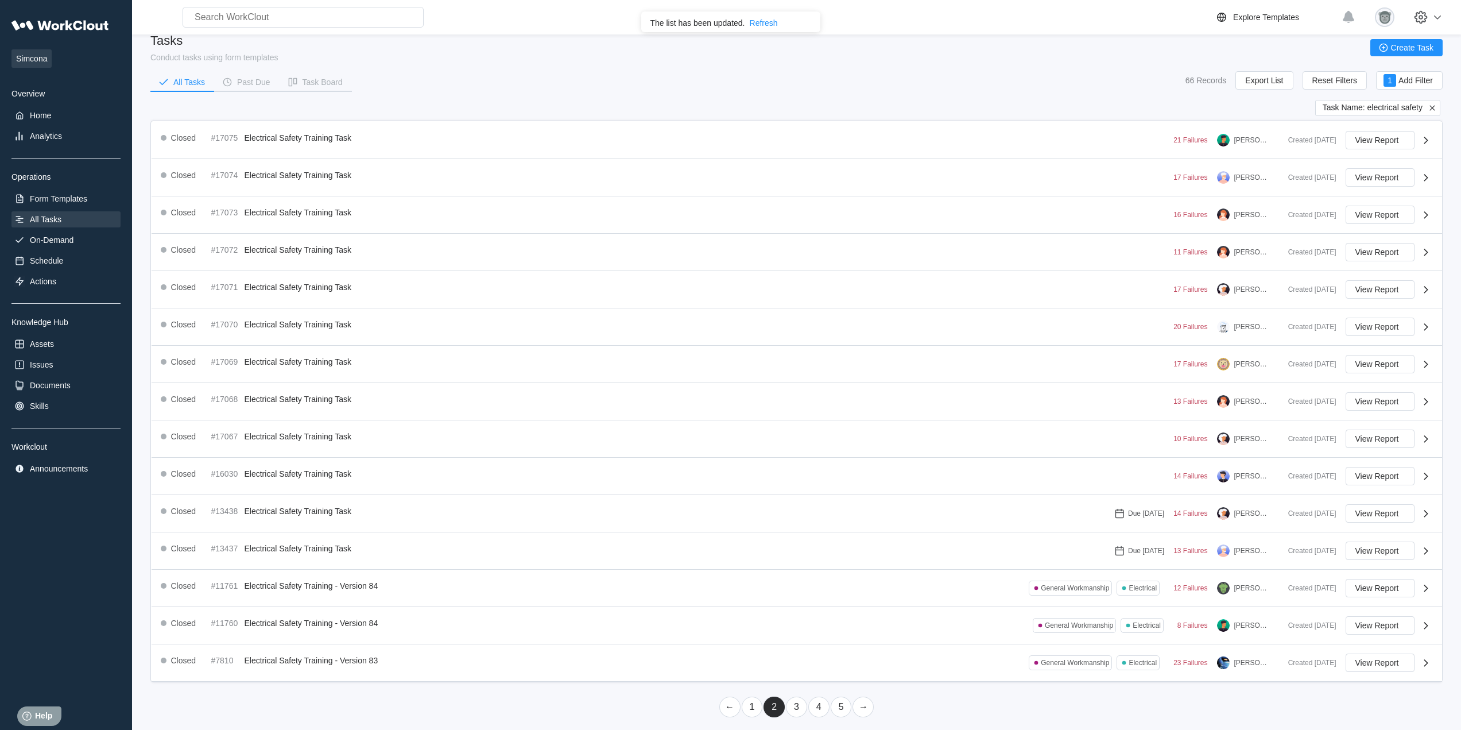
scroll to position [21, 0]
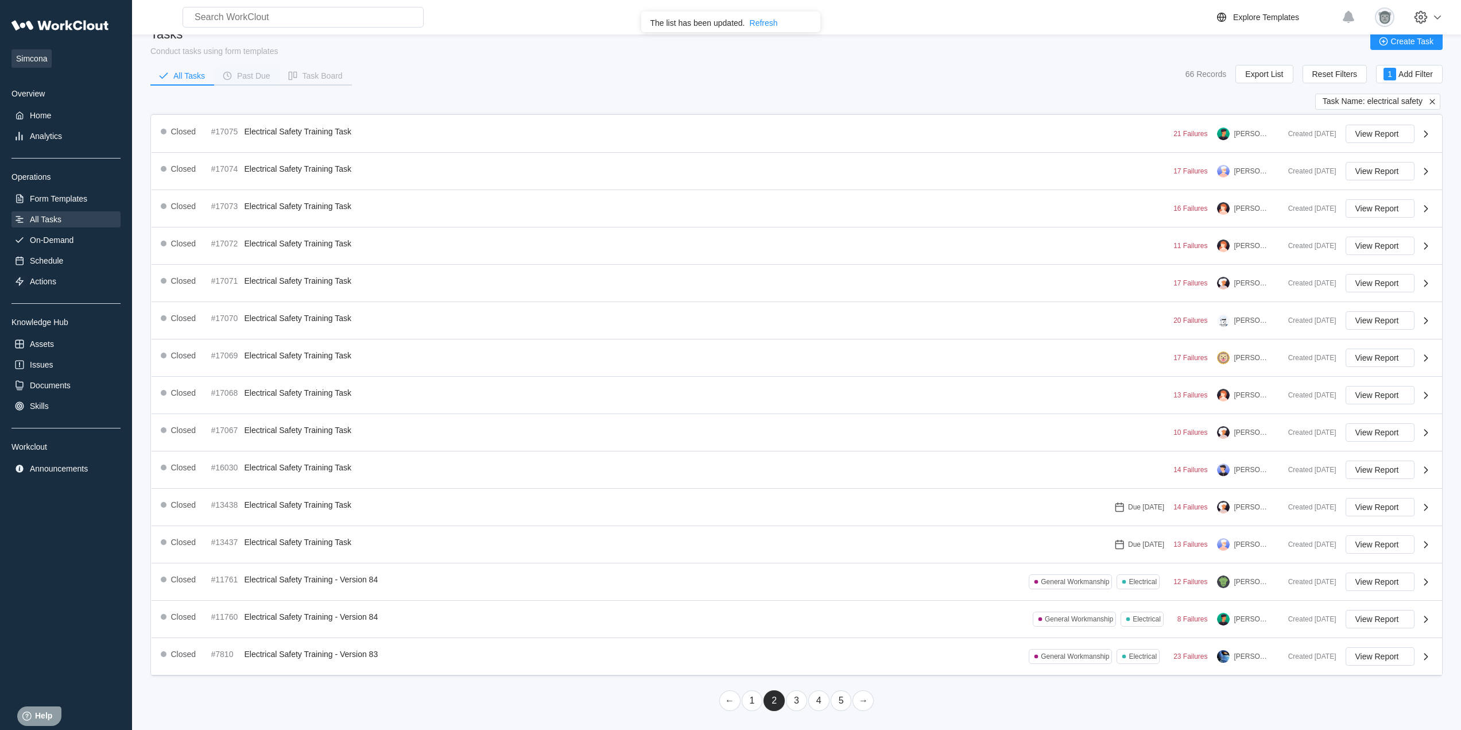
click at [263, 72] on div "Past Due" at bounding box center [253, 76] width 33 height 8
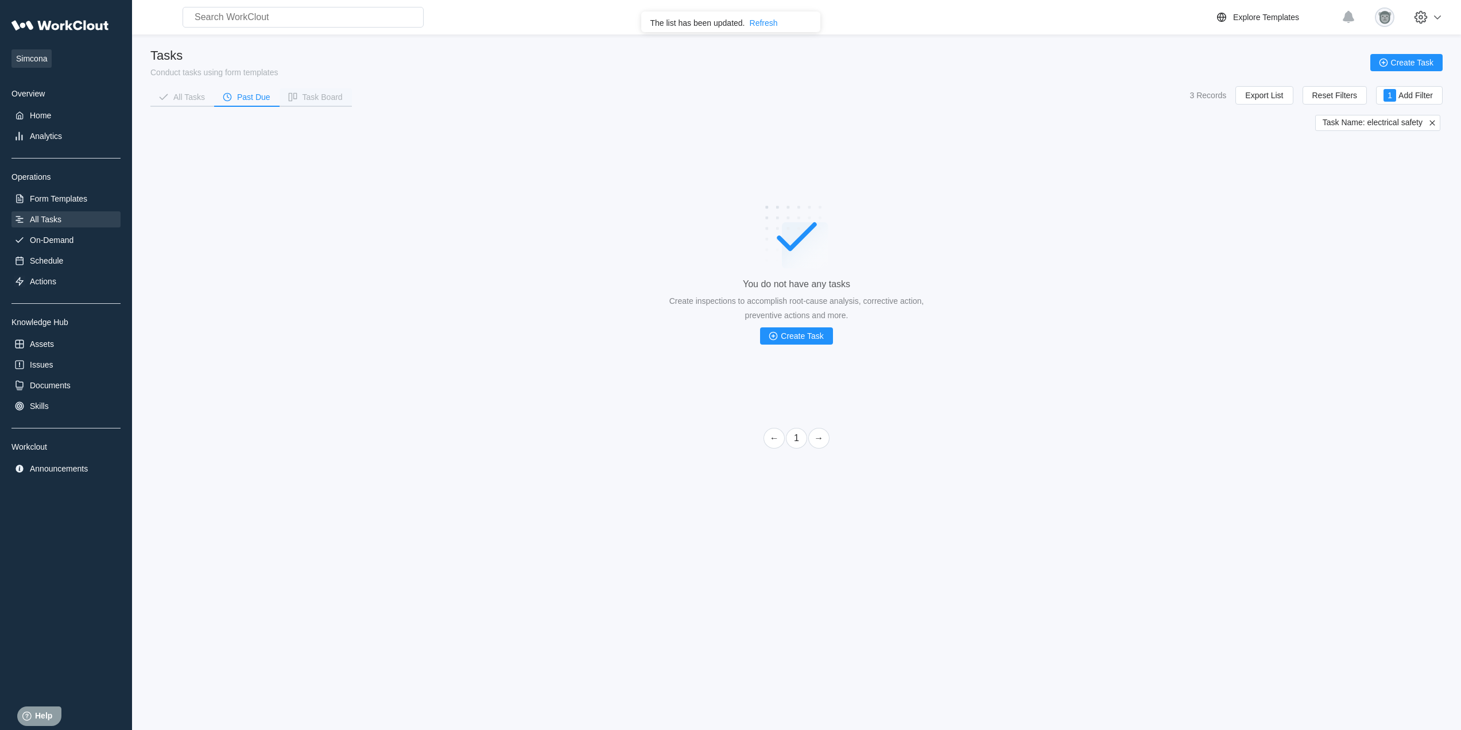
click at [312, 94] on div "Task Board" at bounding box center [323, 97] width 40 height 8
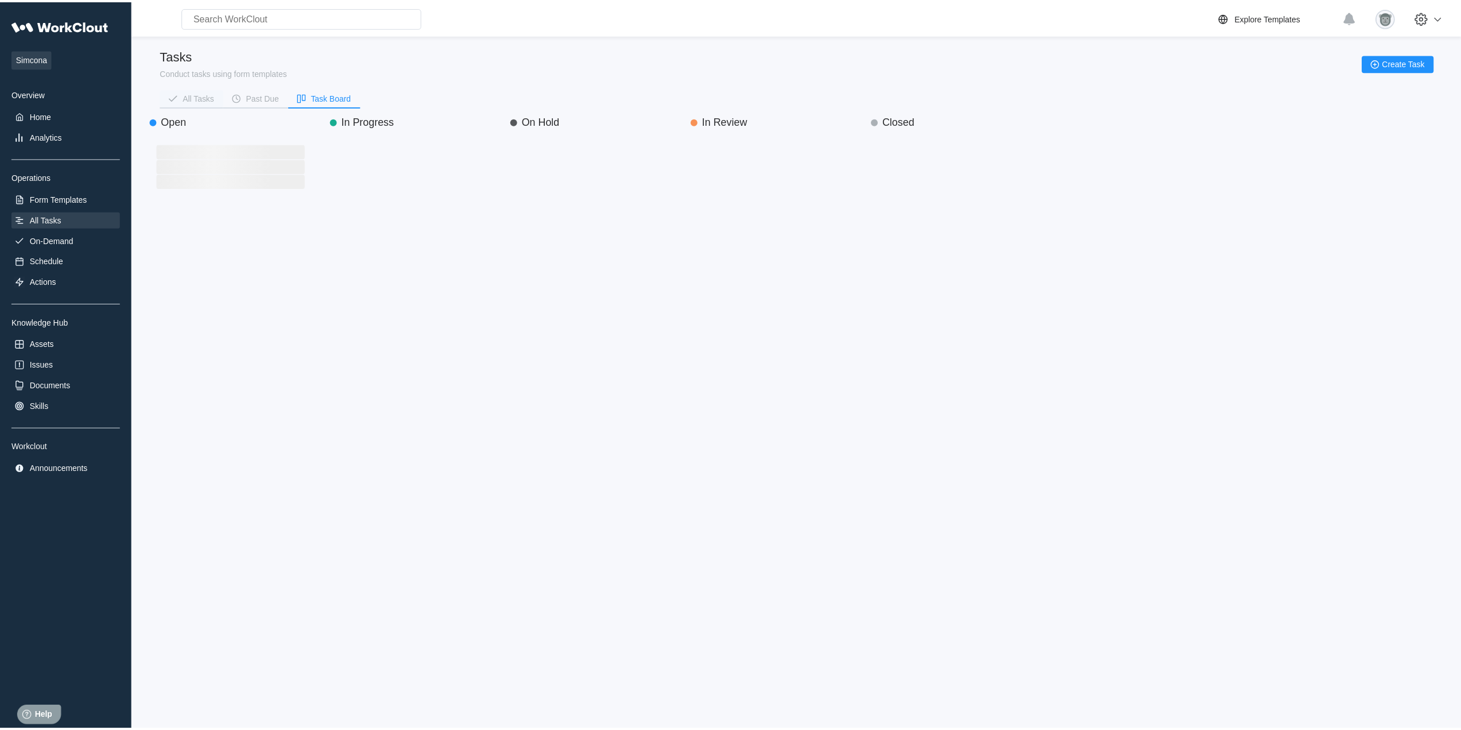
scroll to position [518, 164]
click at [189, 95] on div "All Tasks" at bounding box center [200, 97] width 32 height 8
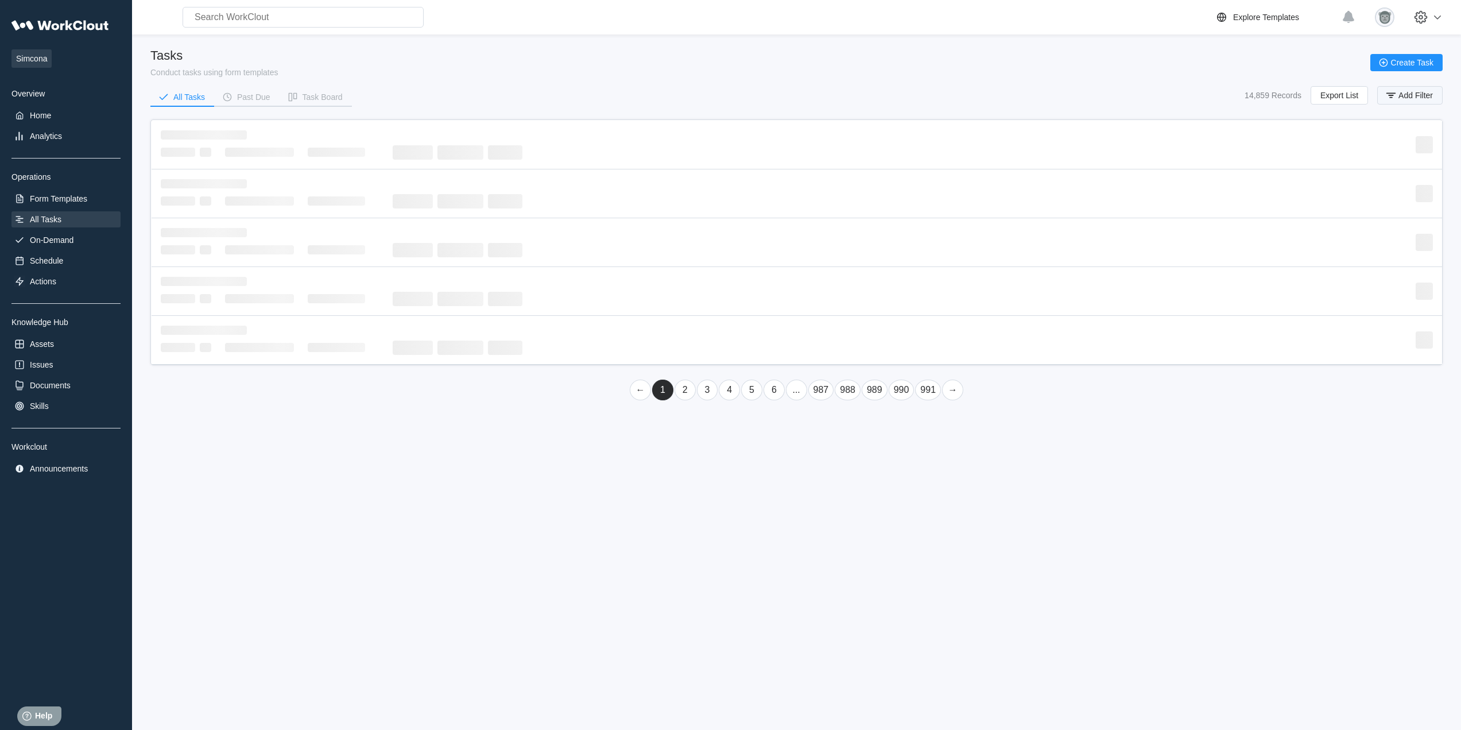
click at [1416, 91] on span "Add Filter" at bounding box center [1416, 95] width 34 height 8
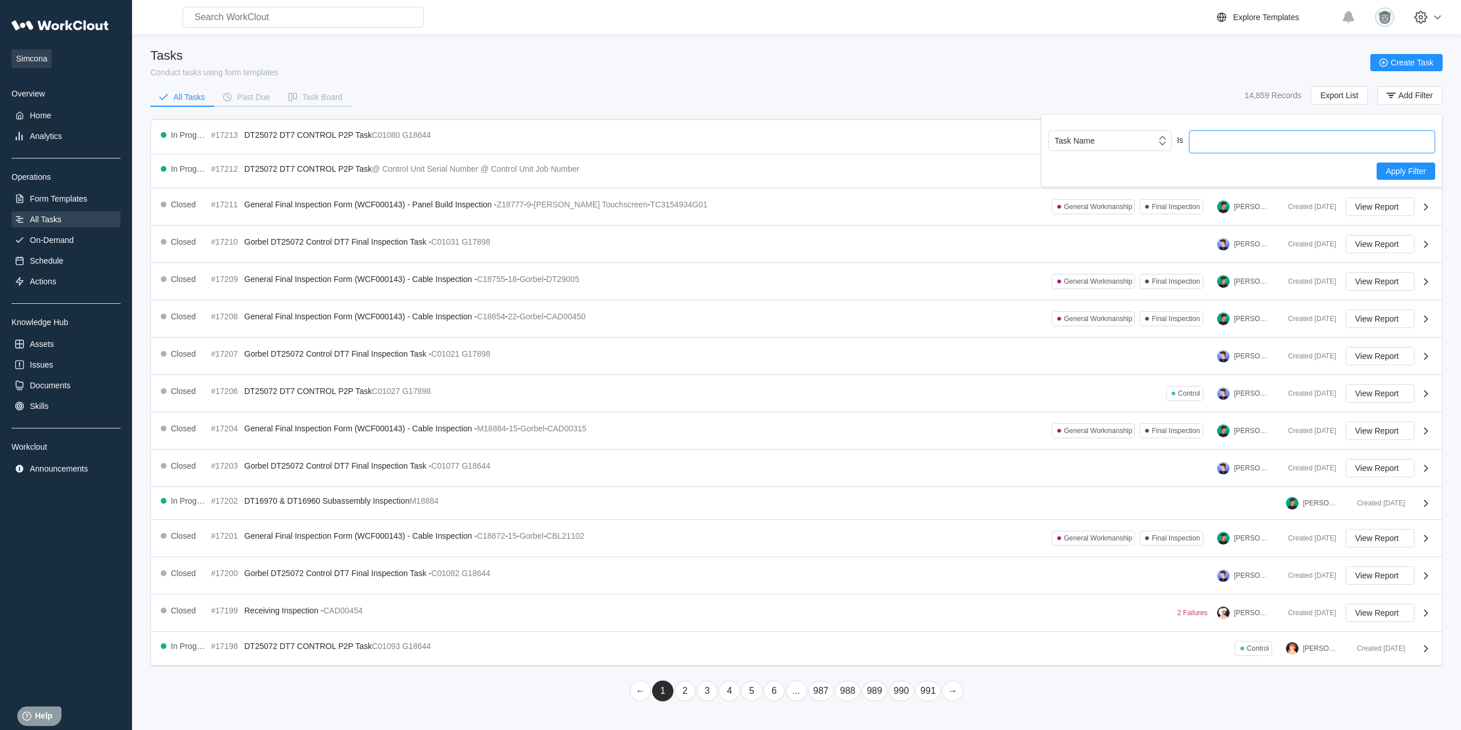
click at [1243, 140] on input "text" at bounding box center [1312, 141] width 246 height 23
paste input "electrical safety"
type input "electrical safety"
click at [1421, 165] on button "Apply Filter" at bounding box center [1406, 170] width 59 height 17
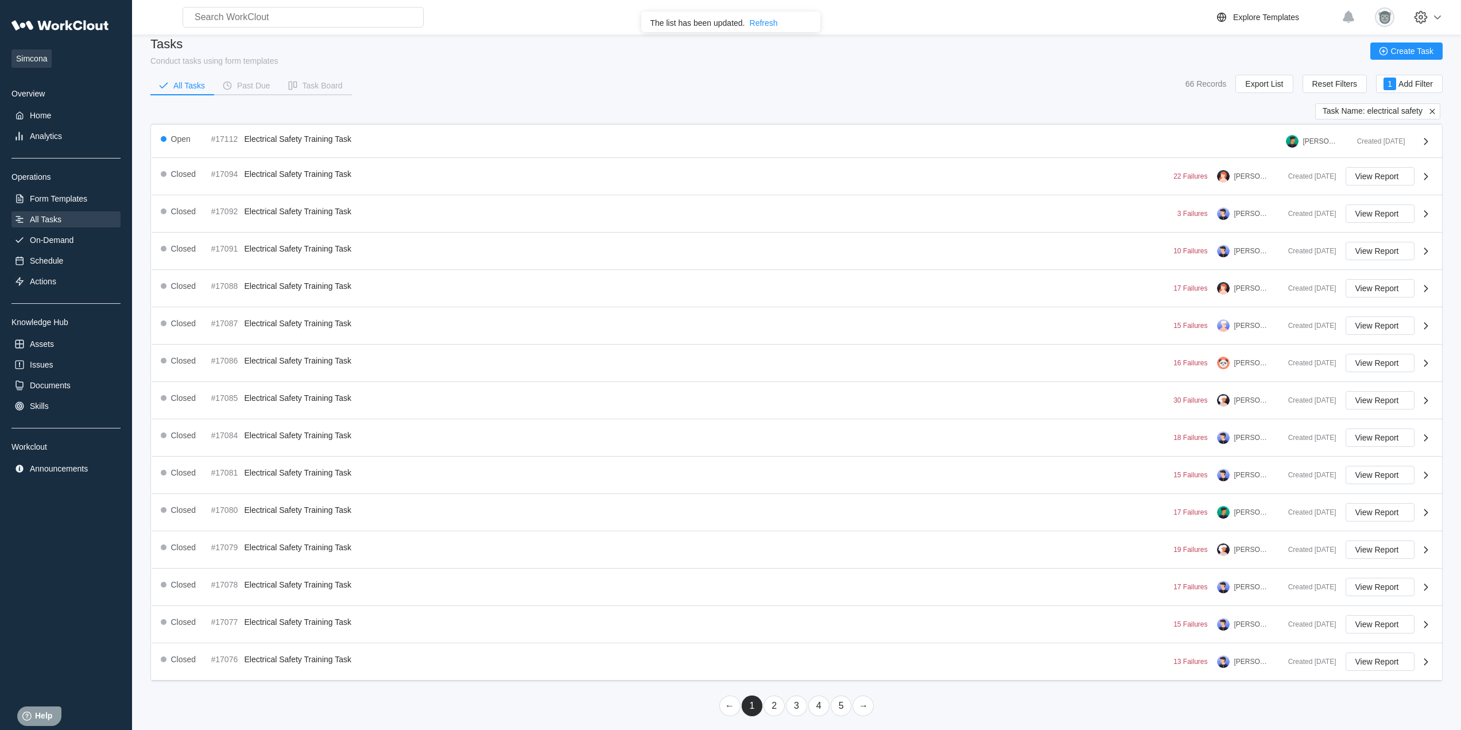
scroll to position [17, 0]
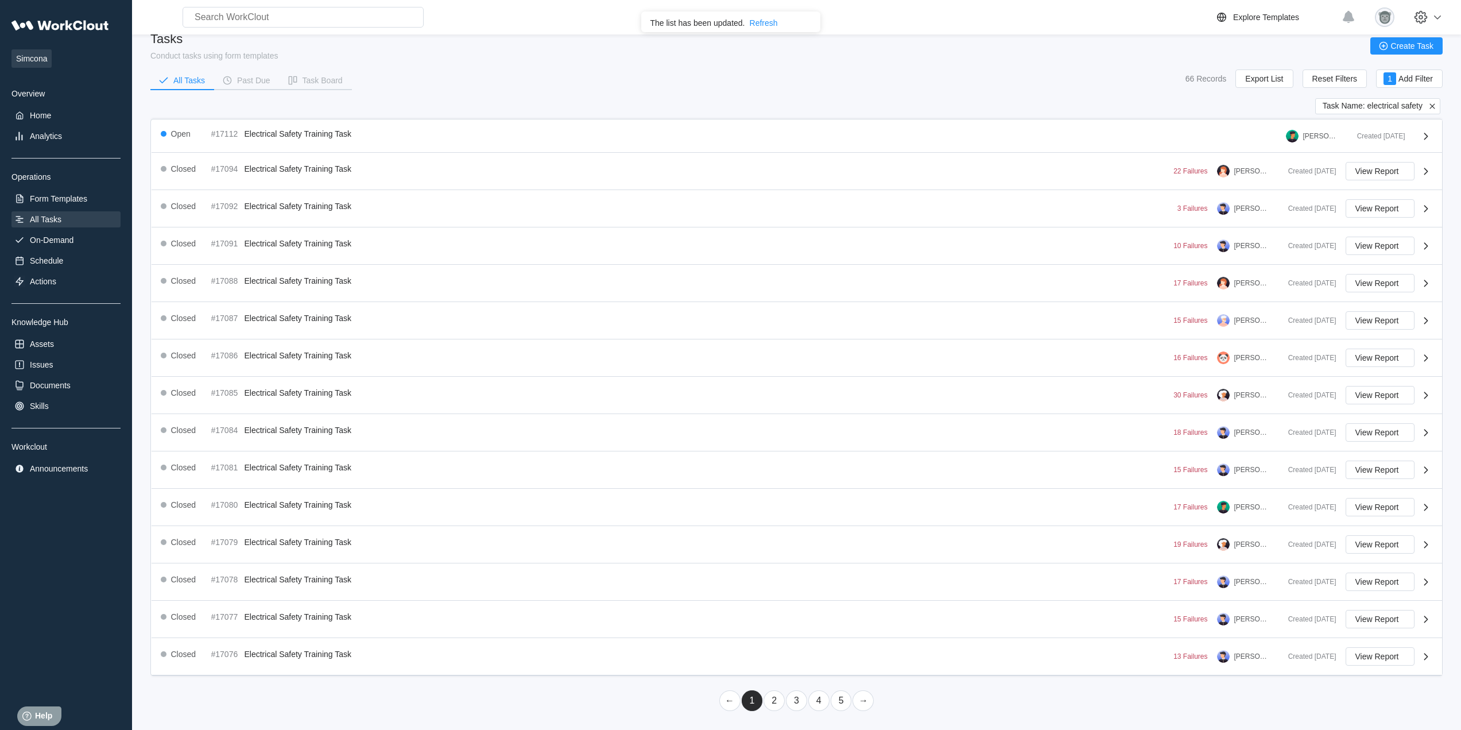
click at [837, 703] on link "5" at bounding box center [841, 700] width 21 height 21
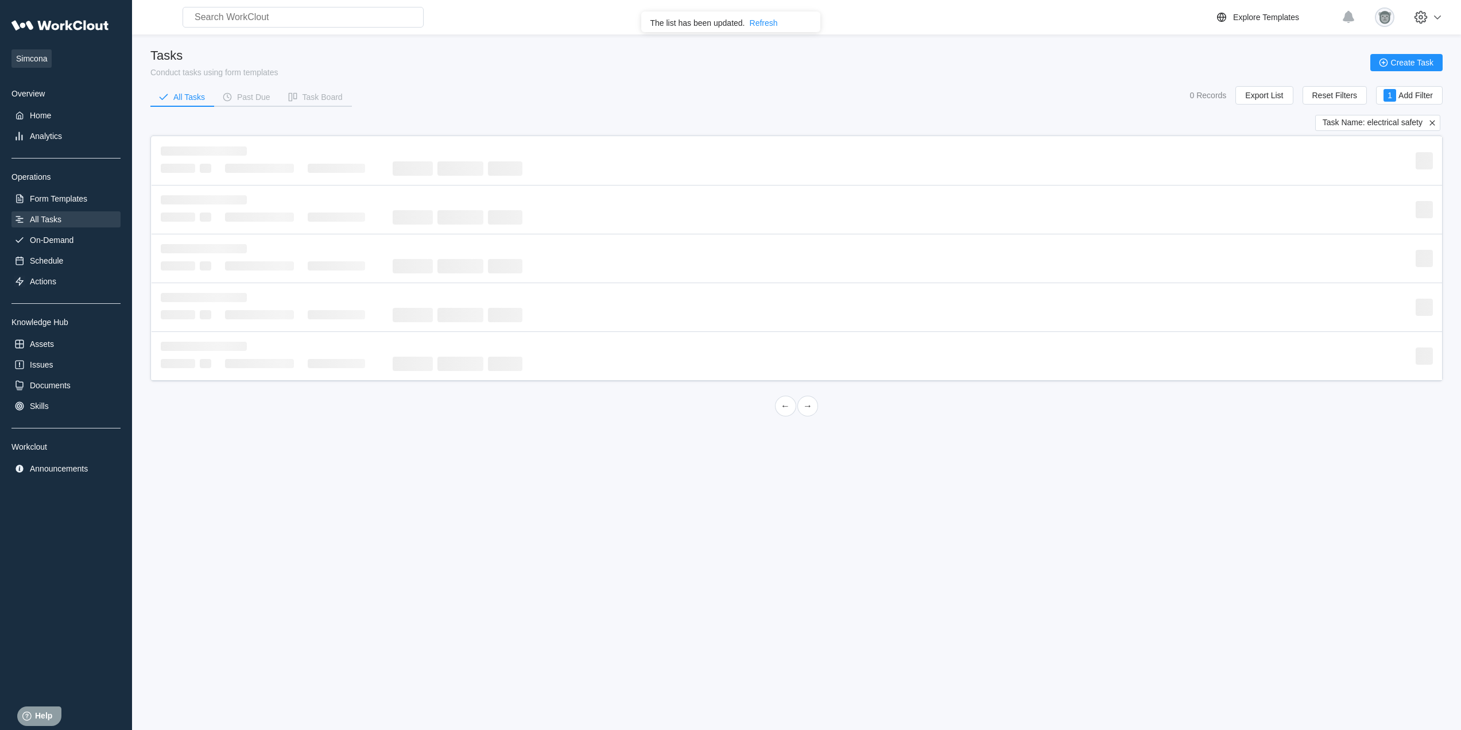
scroll to position [0, 0]
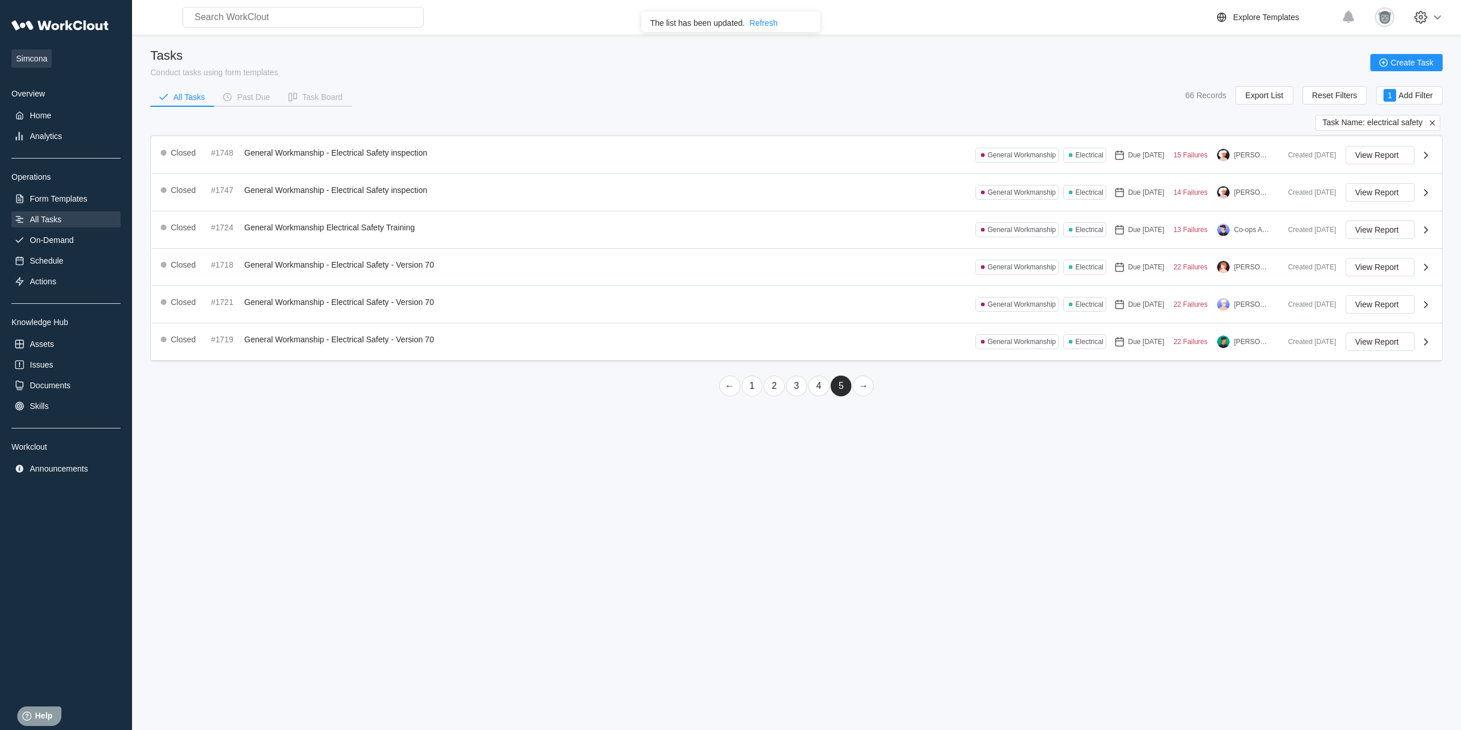
click at [814, 385] on link "4" at bounding box center [818, 385] width 21 height 21
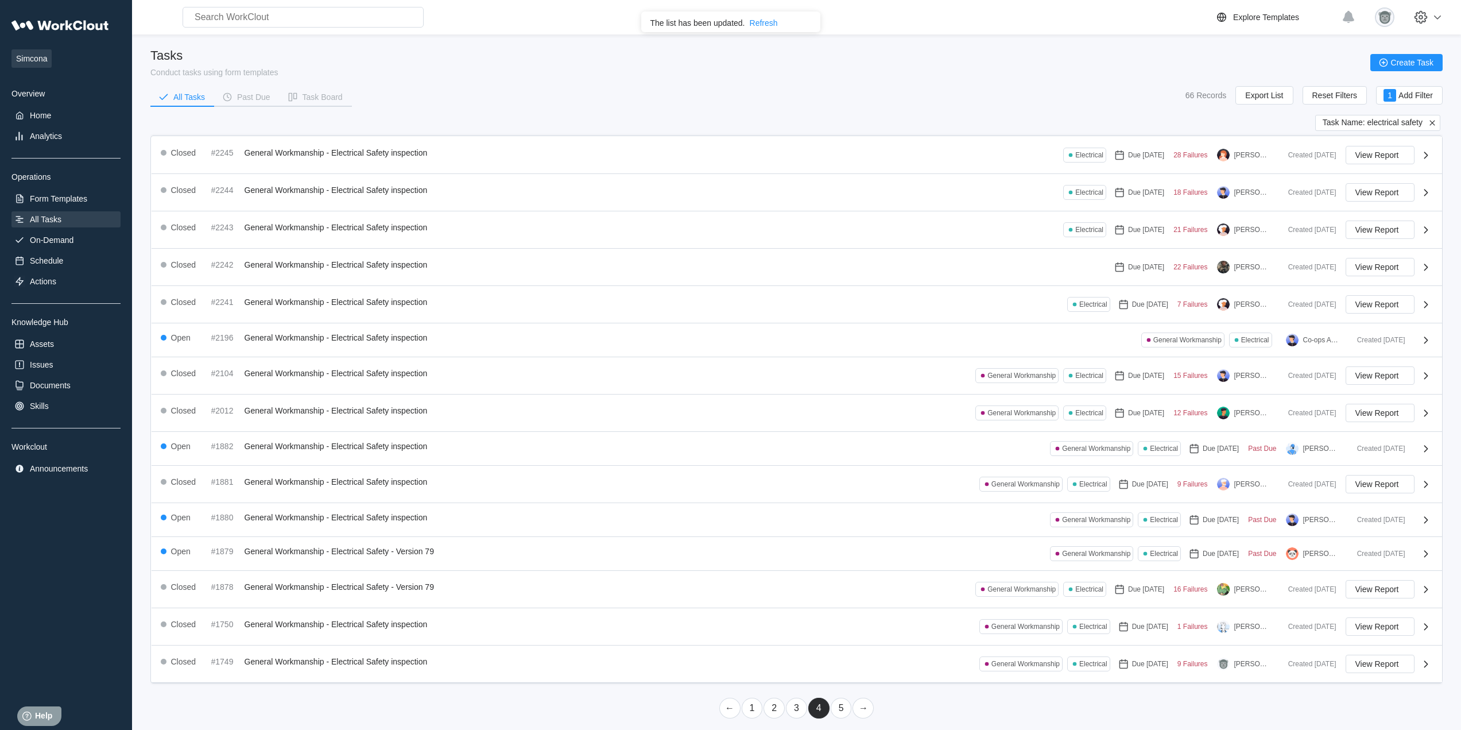
click at [797, 708] on link "3" at bounding box center [796, 708] width 21 height 21
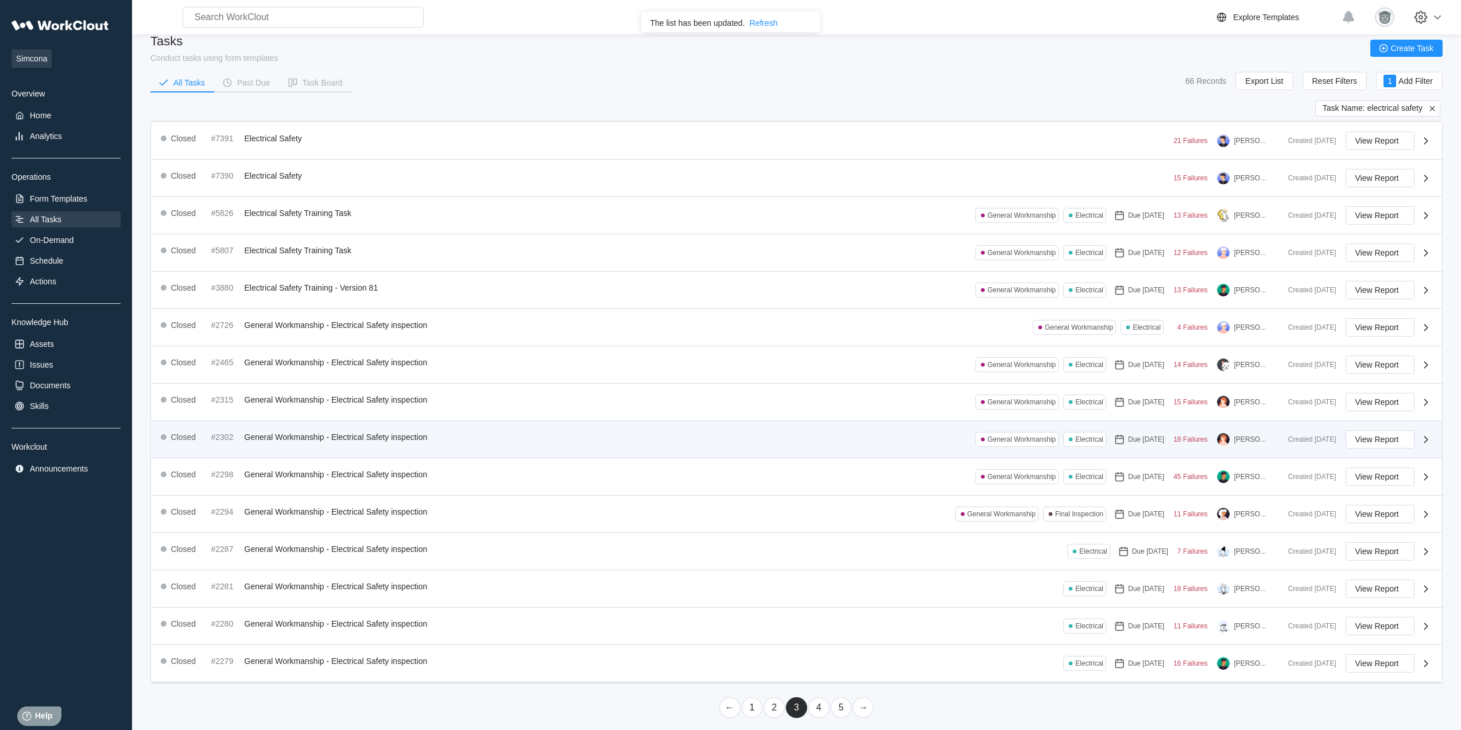
scroll to position [21, 0]
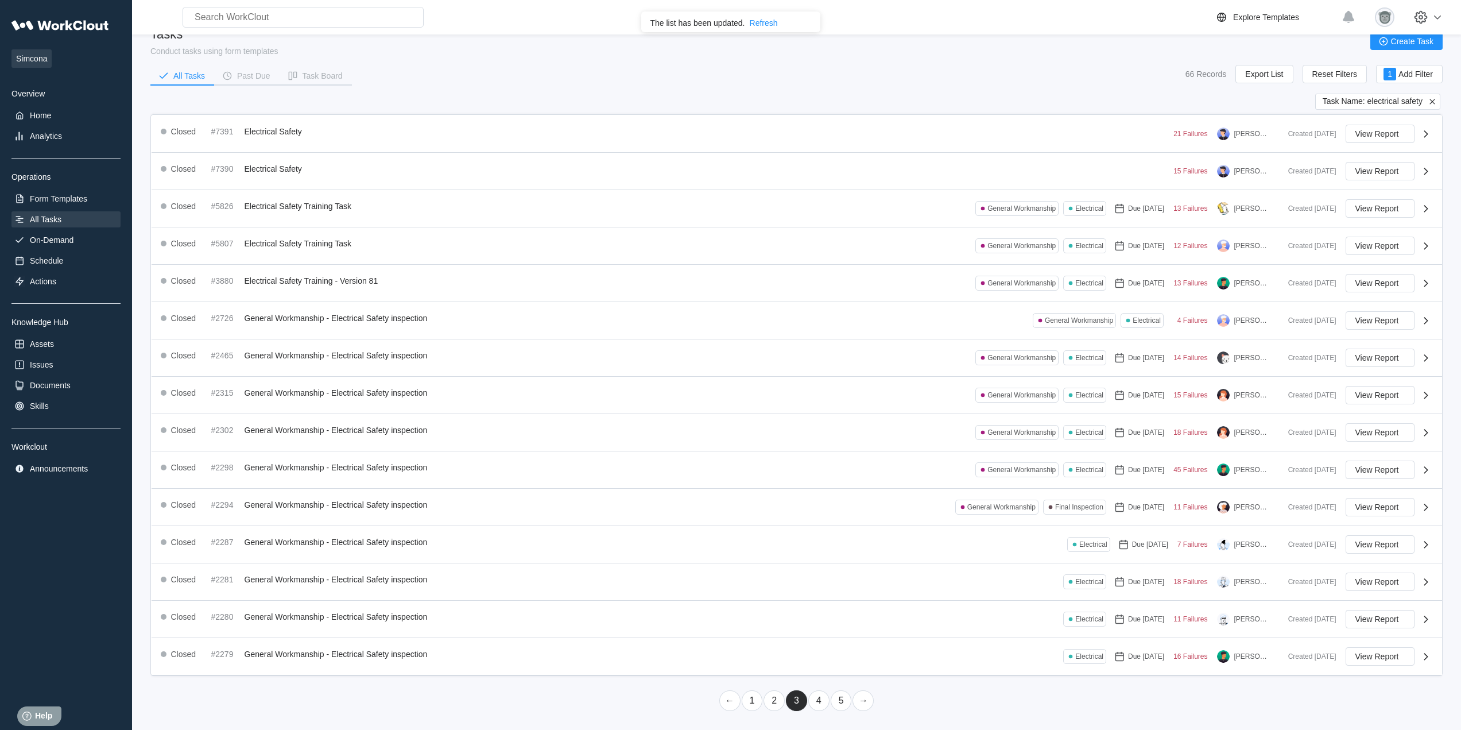
click at [776, 700] on link "2" at bounding box center [774, 700] width 21 height 21
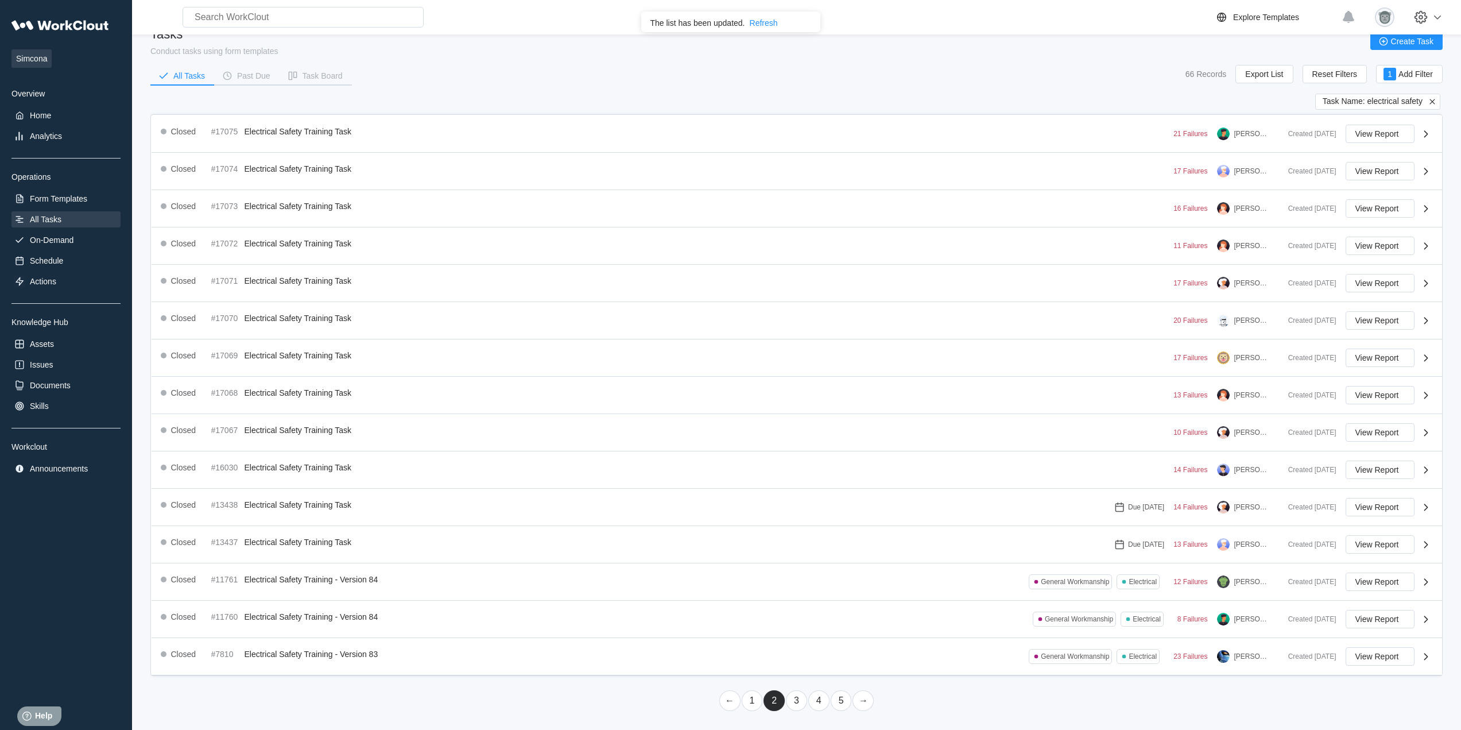
click at [748, 702] on link "1" at bounding box center [752, 700] width 21 height 21
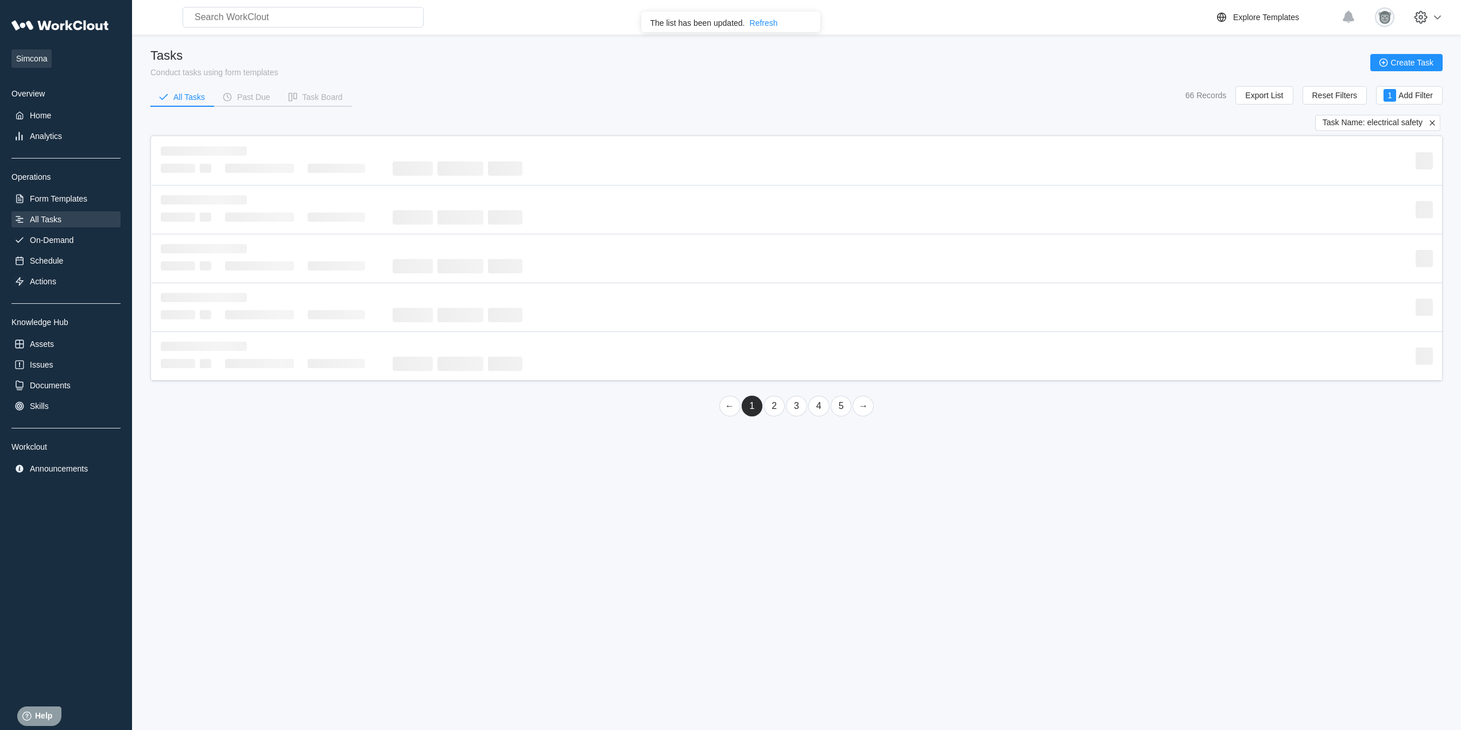
scroll to position [0, 0]
